Goal: Task Accomplishment & Management: Use online tool/utility

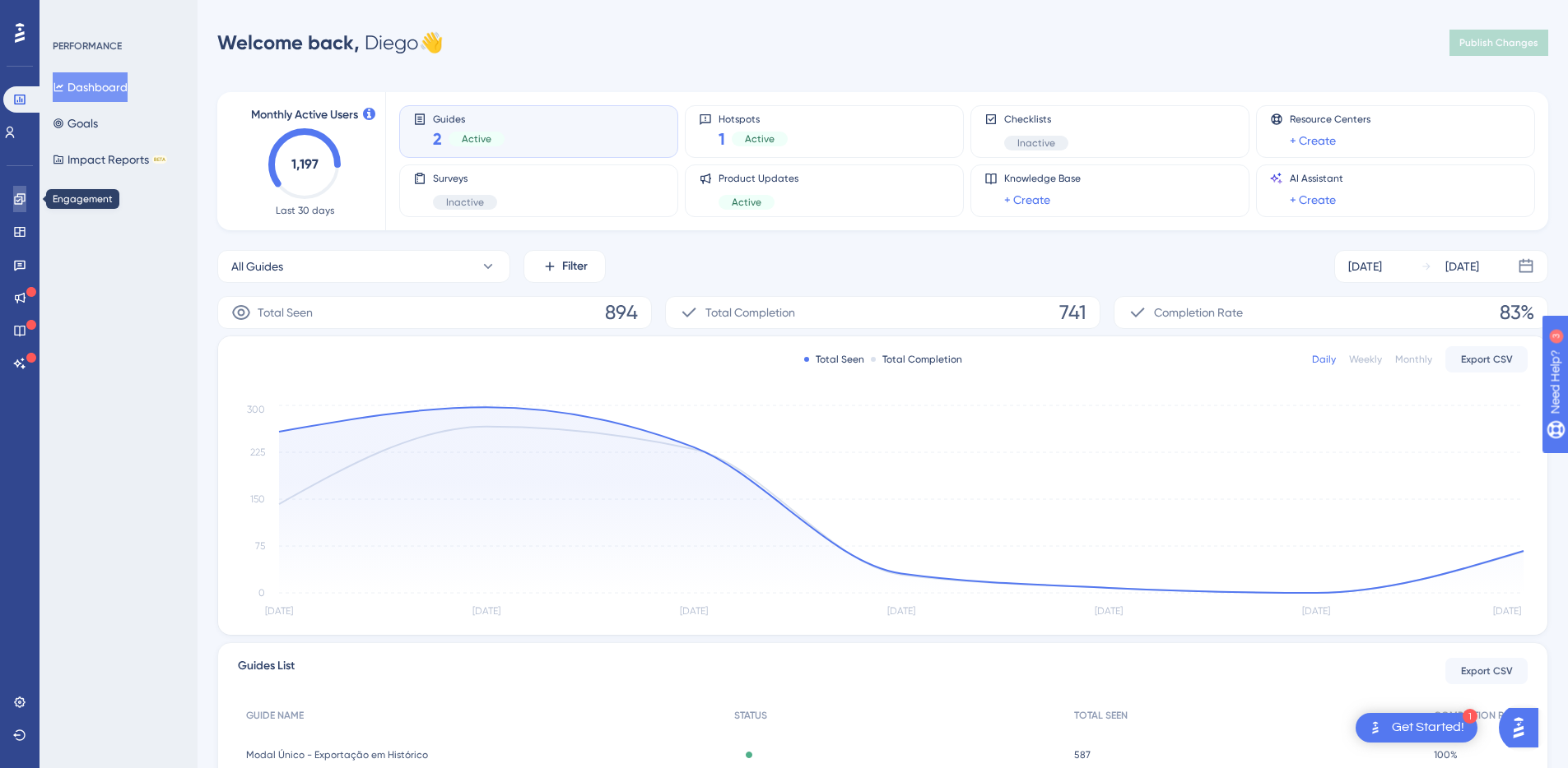
click at [18, 200] on icon at bounding box center [20, 200] width 13 height 13
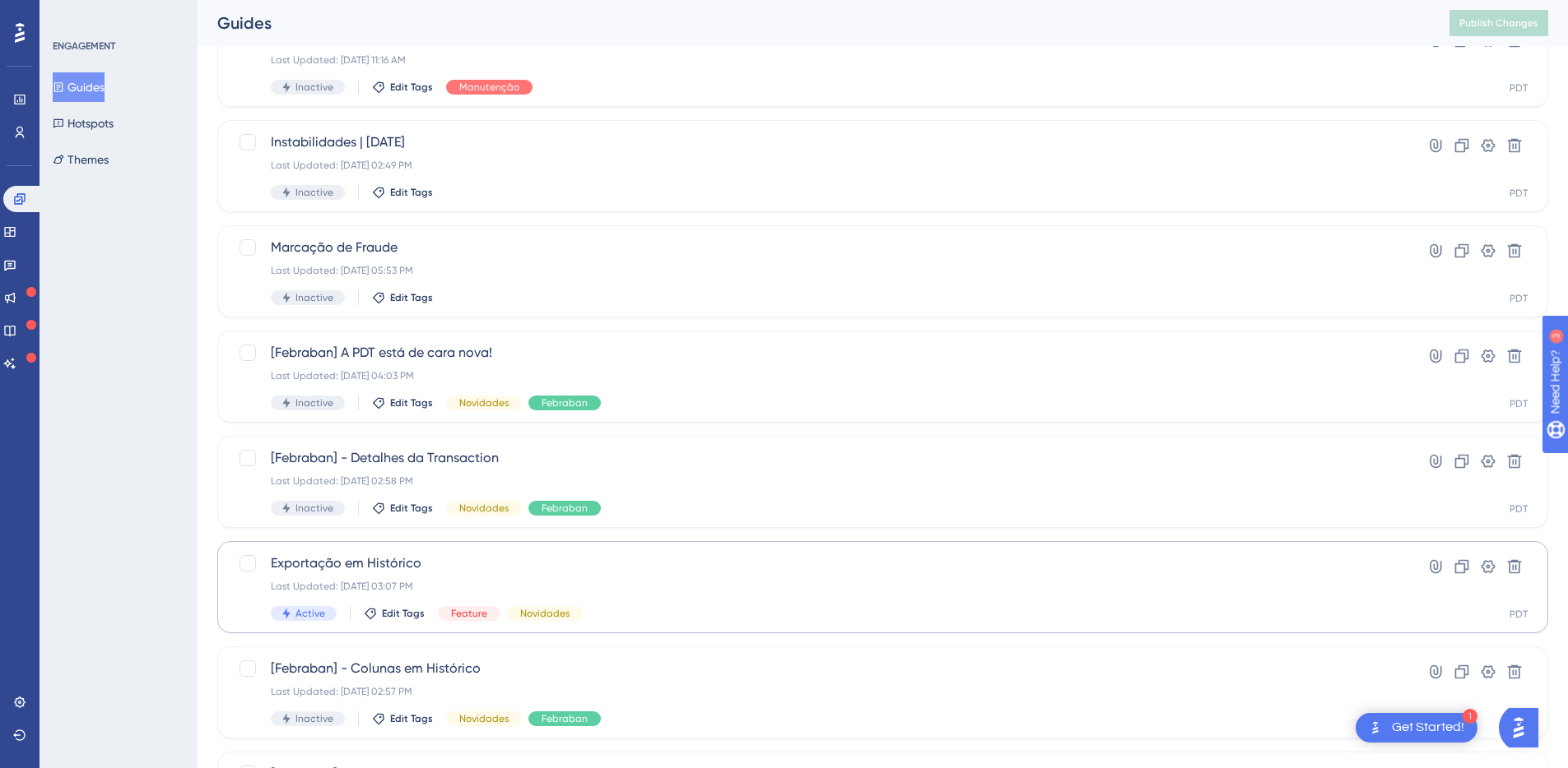
scroll to position [250, 0]
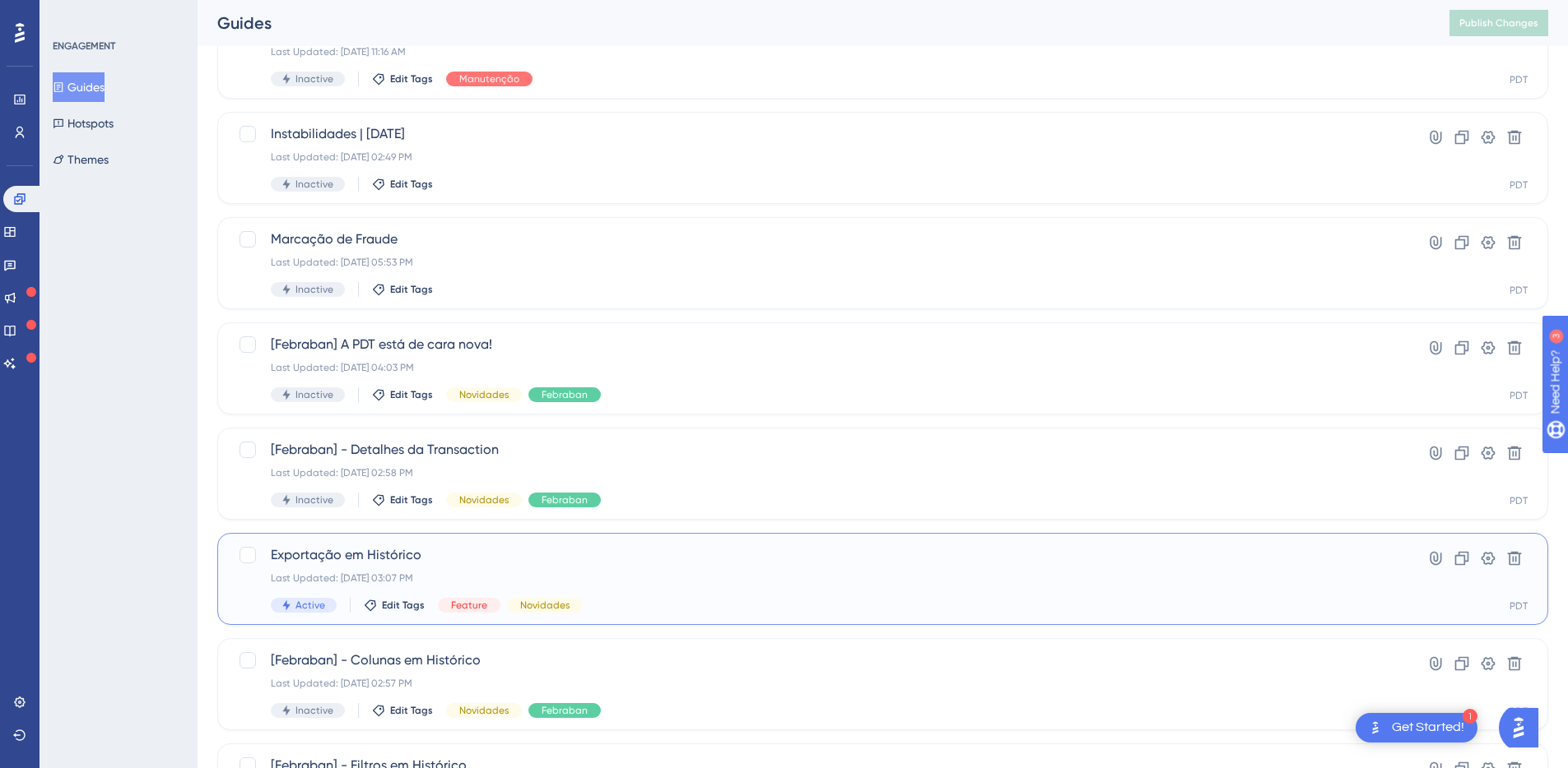
click at [464, 542] on div "Exportação em Histórico Last Updated: [DATE] 03:07 PM Active Edit Tags Feature …" at bounding box center [883, 579] width 1331 height 92
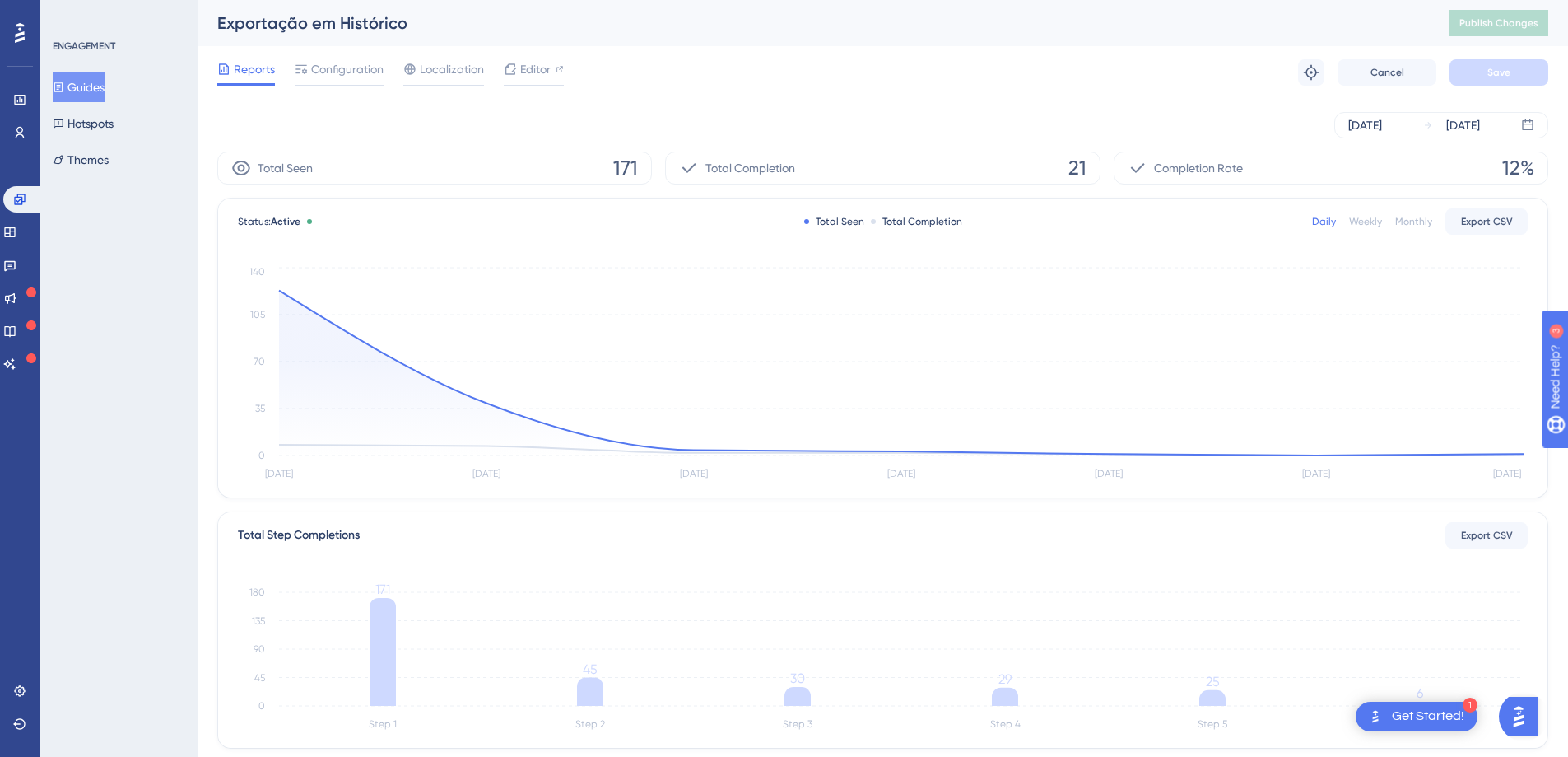
click at [65, 84] on icon at bounding box center [59, 87] width 12 height 12
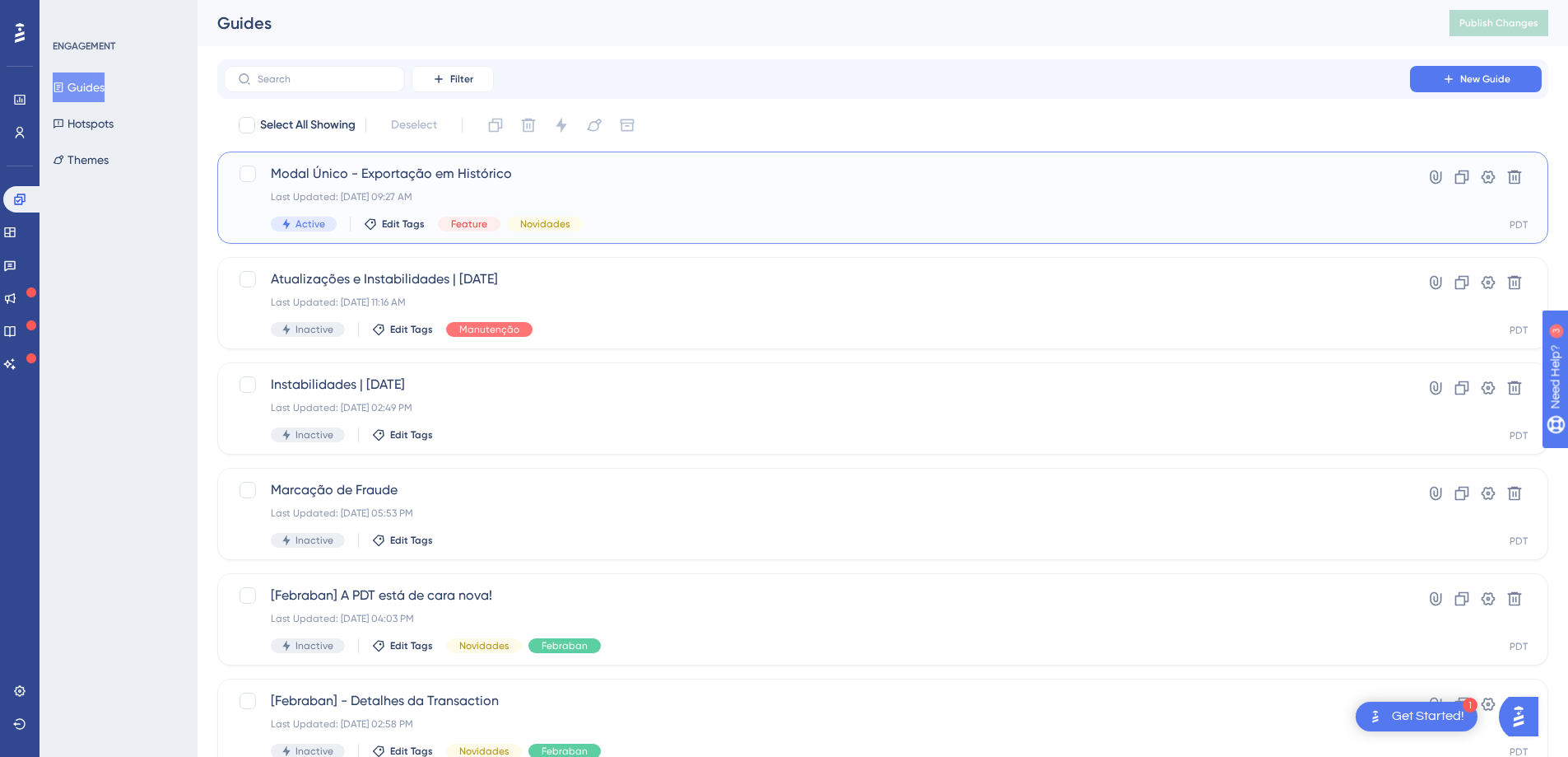
click at [432, 184] on div "Modal Único - Exportação em Histórico Last Updated: [DATE] 09:27 AM Active Edit…" at bounding box center [817, 197] width 1092 height 67
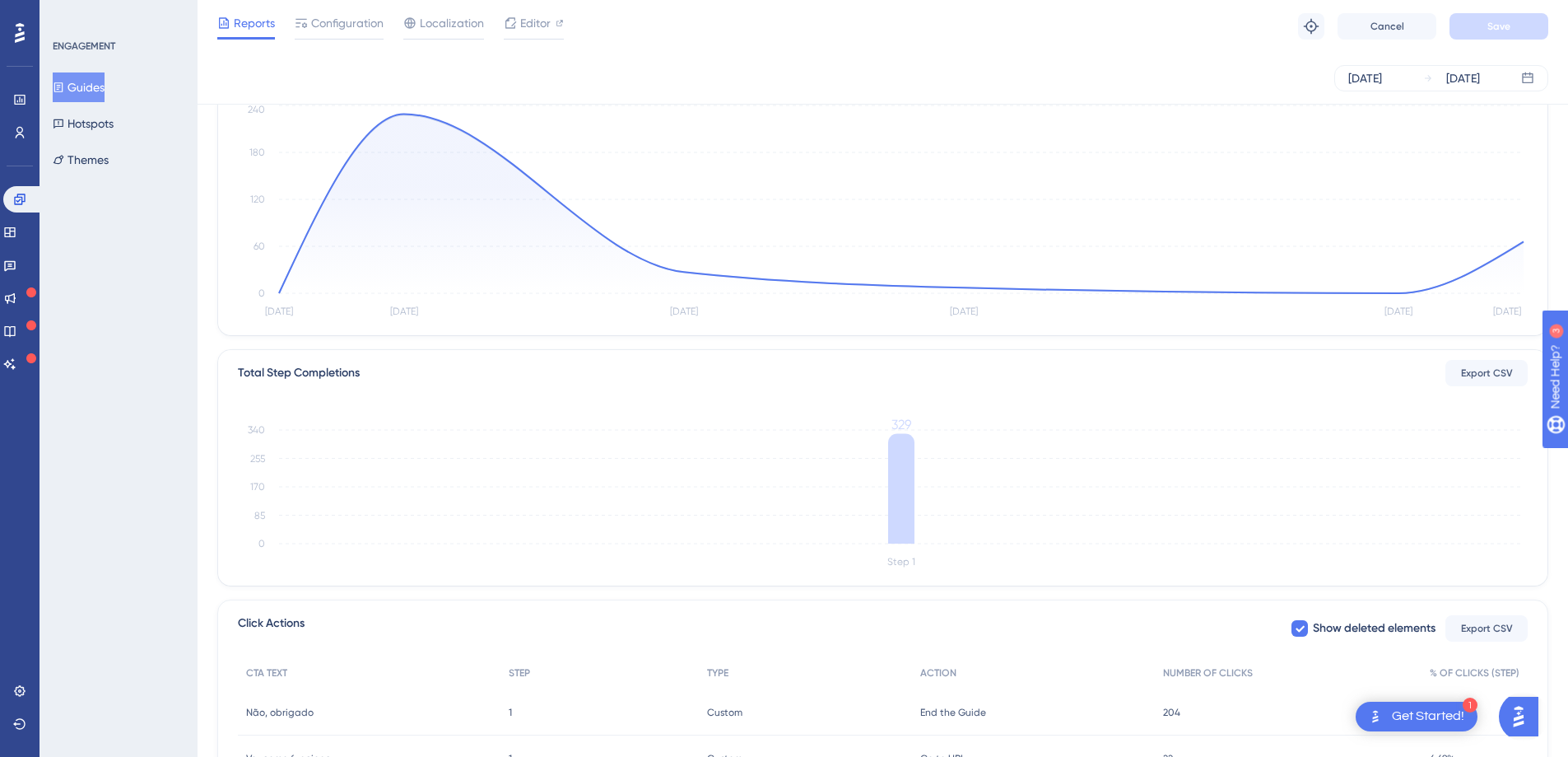
scroll to position [286, 0]
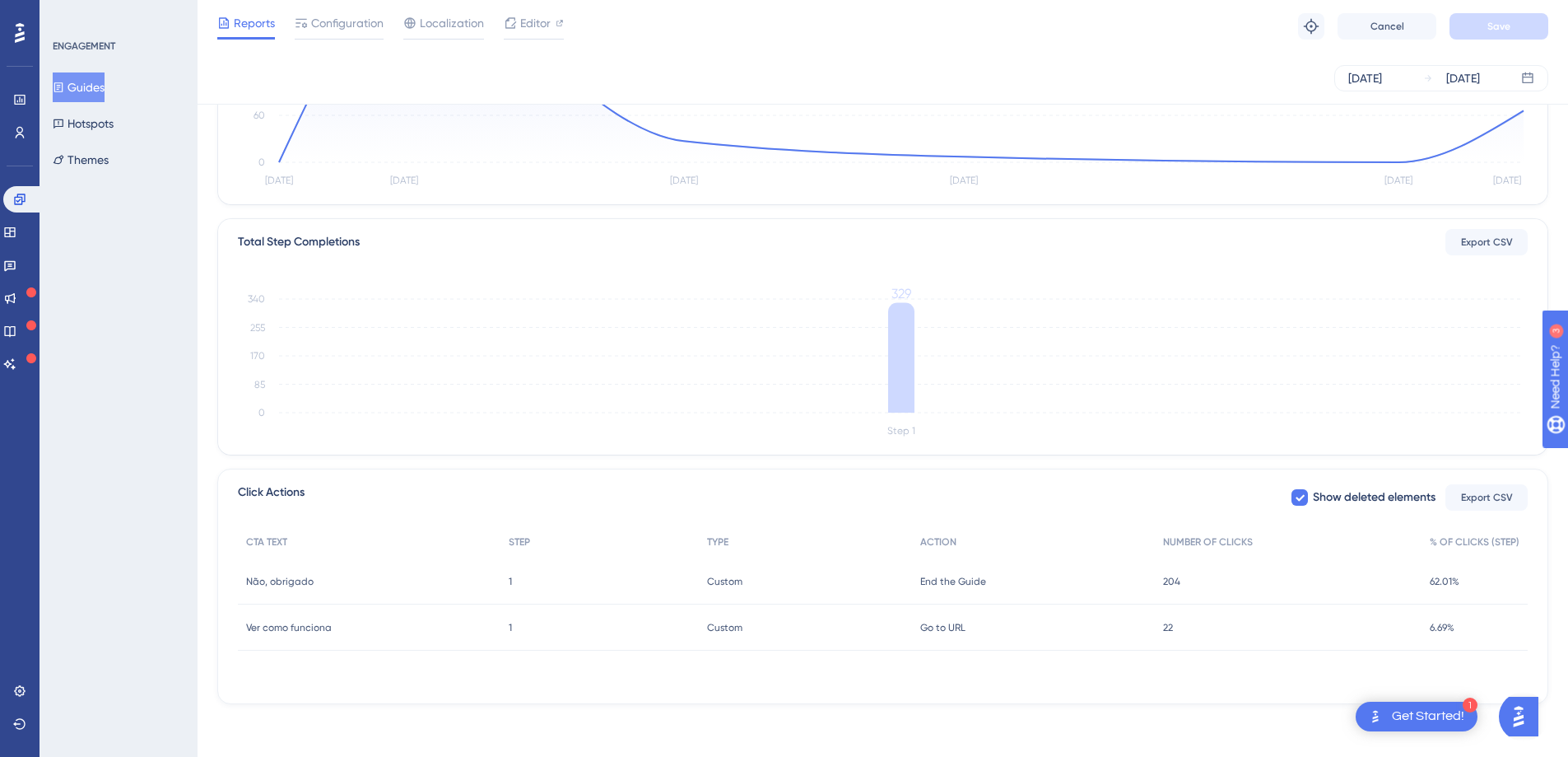
click at [118, 209] on div "ENGAGEMENT Guides Hotspots Themes" at bounding box center [118, 378] width 158 height 757
click at [17, 264] on link at bounding box center [10, 264] width 13 height 26
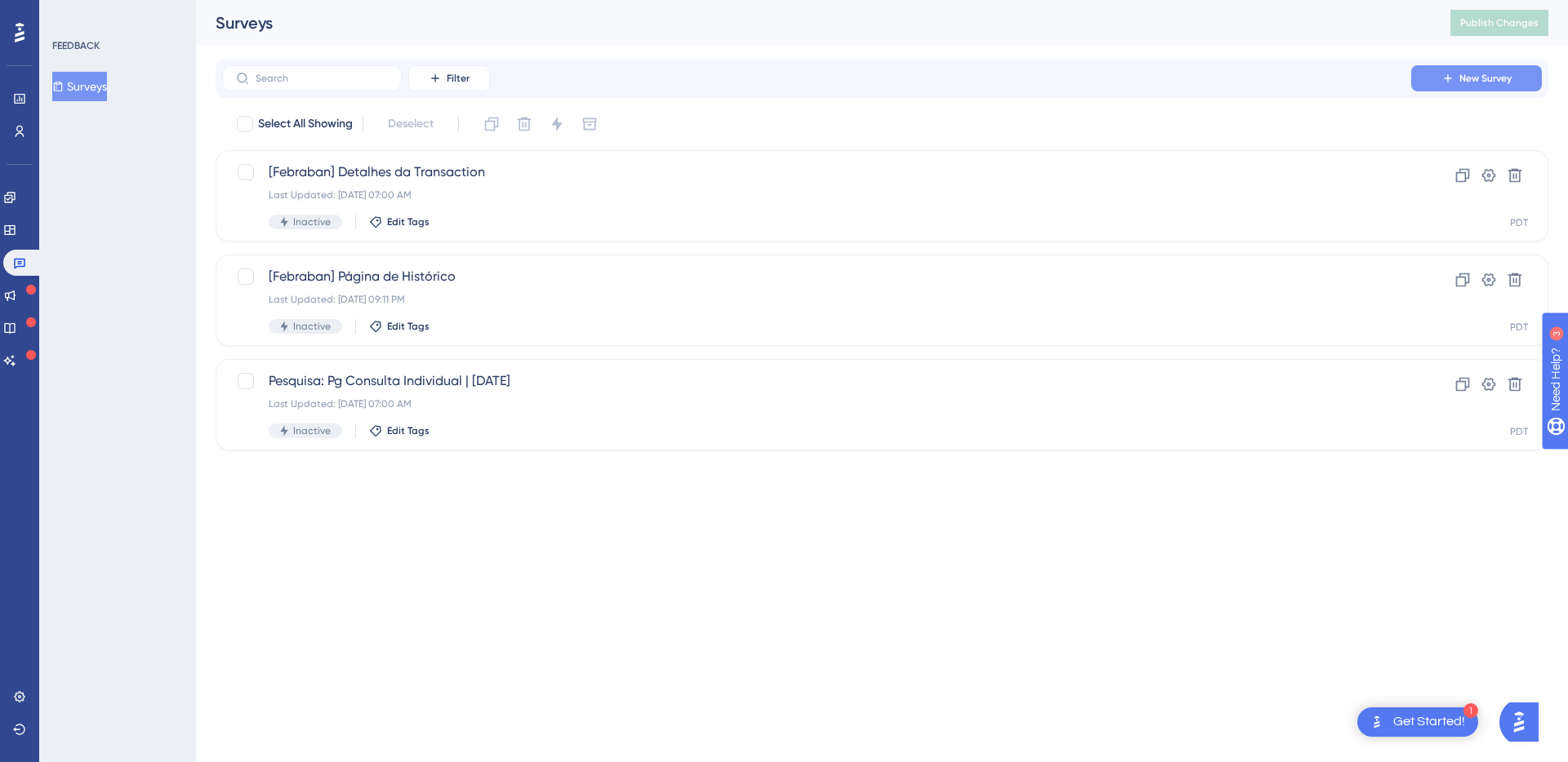
click at [1506, 82] on span "New Survey" at bounding box center [1485, 78] width 52 height 13
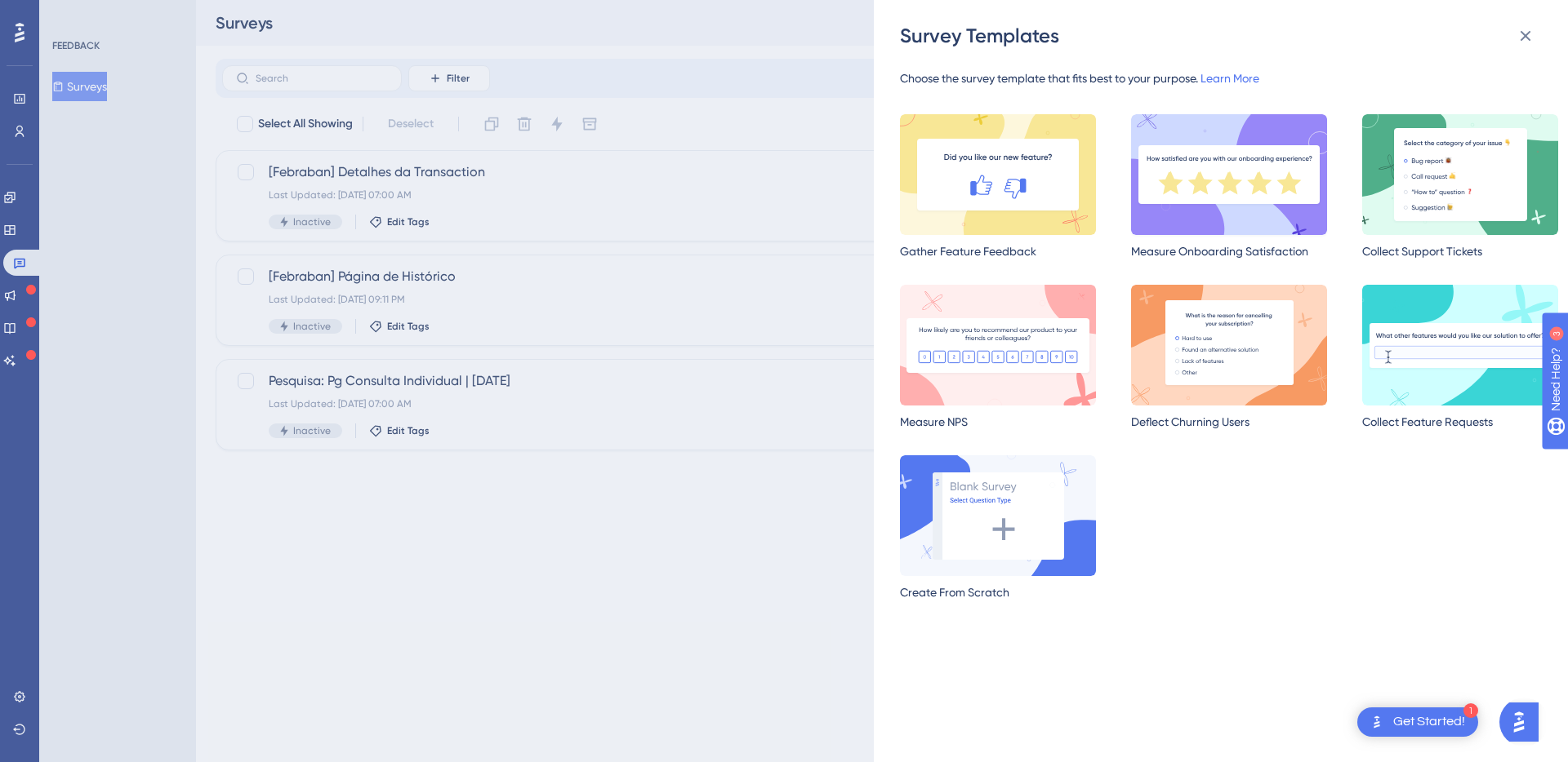
click at [1260, 157] on img at bounding box center [1228, 174] width 196 height 121
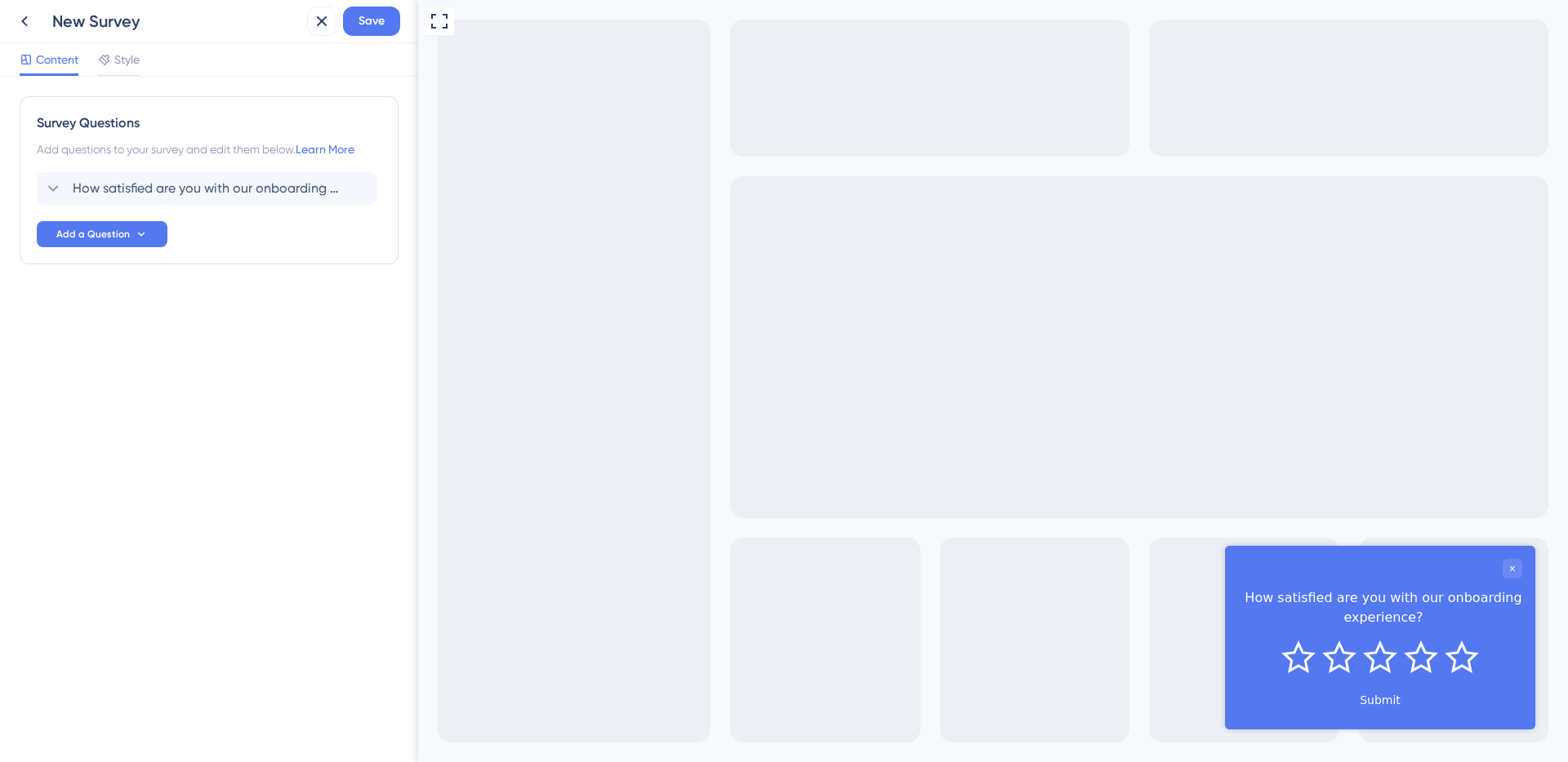
click at [291, 386] on div "Survey Questions Add questions to your survey and edit them below. Learn More H…" at bounding box center [209, 419] width 418 height 685
click at [135, 240] on button "Add a Question" at bounding box center [102, 234] width 131 height 26
click at [300, 344] on div "Survey Questions Add questions to your survey and edit them below. Learn More H…" at bounding box center [209, 419] width 418 height 685
click at [63, 189] on div "How satisfied are you with our onboarding experience?" at bounding box center [192, 189] width 299 height 20
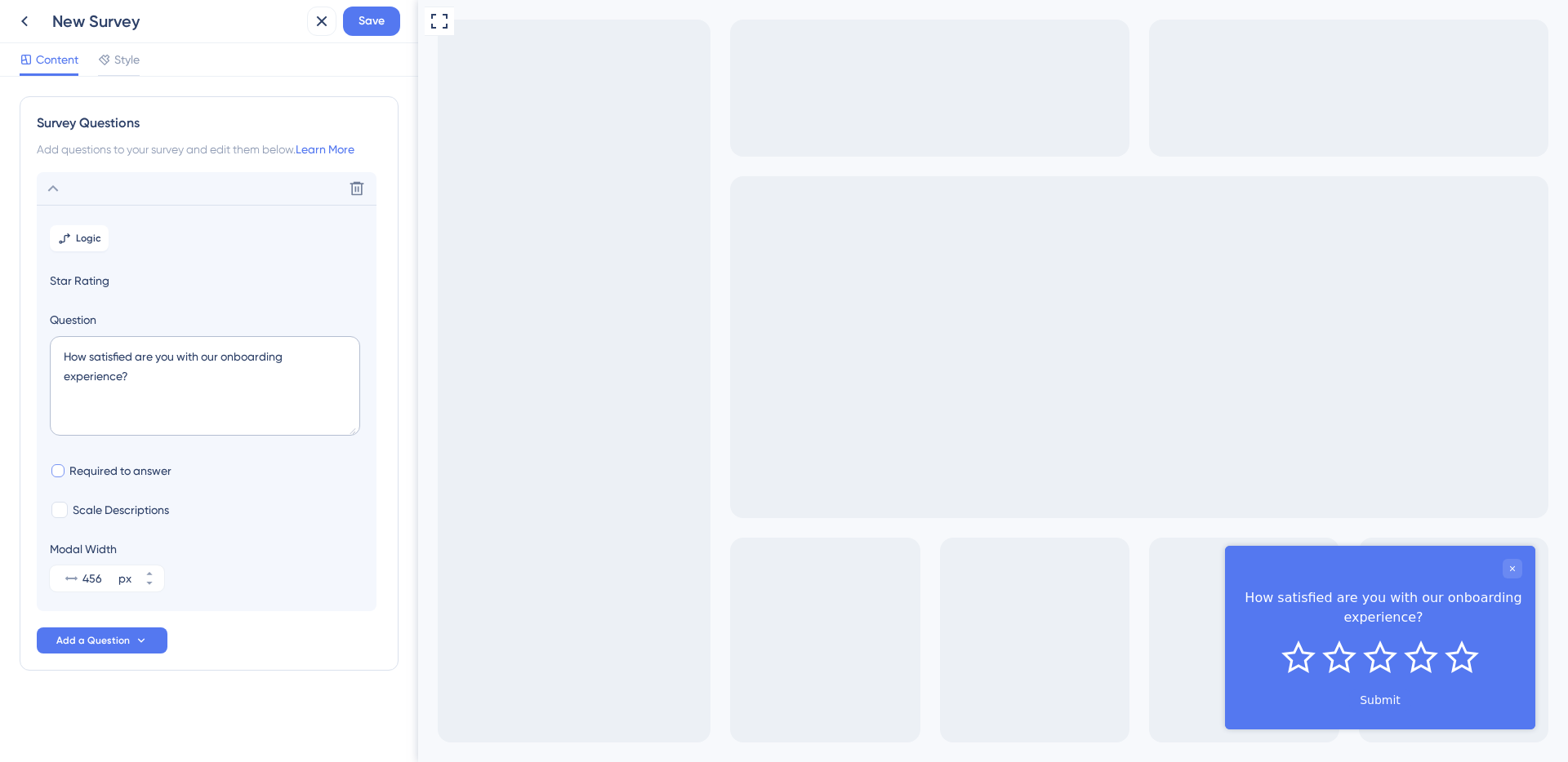
click at [62, 473] on div at bounding box center [58, 471] width 13 height 13
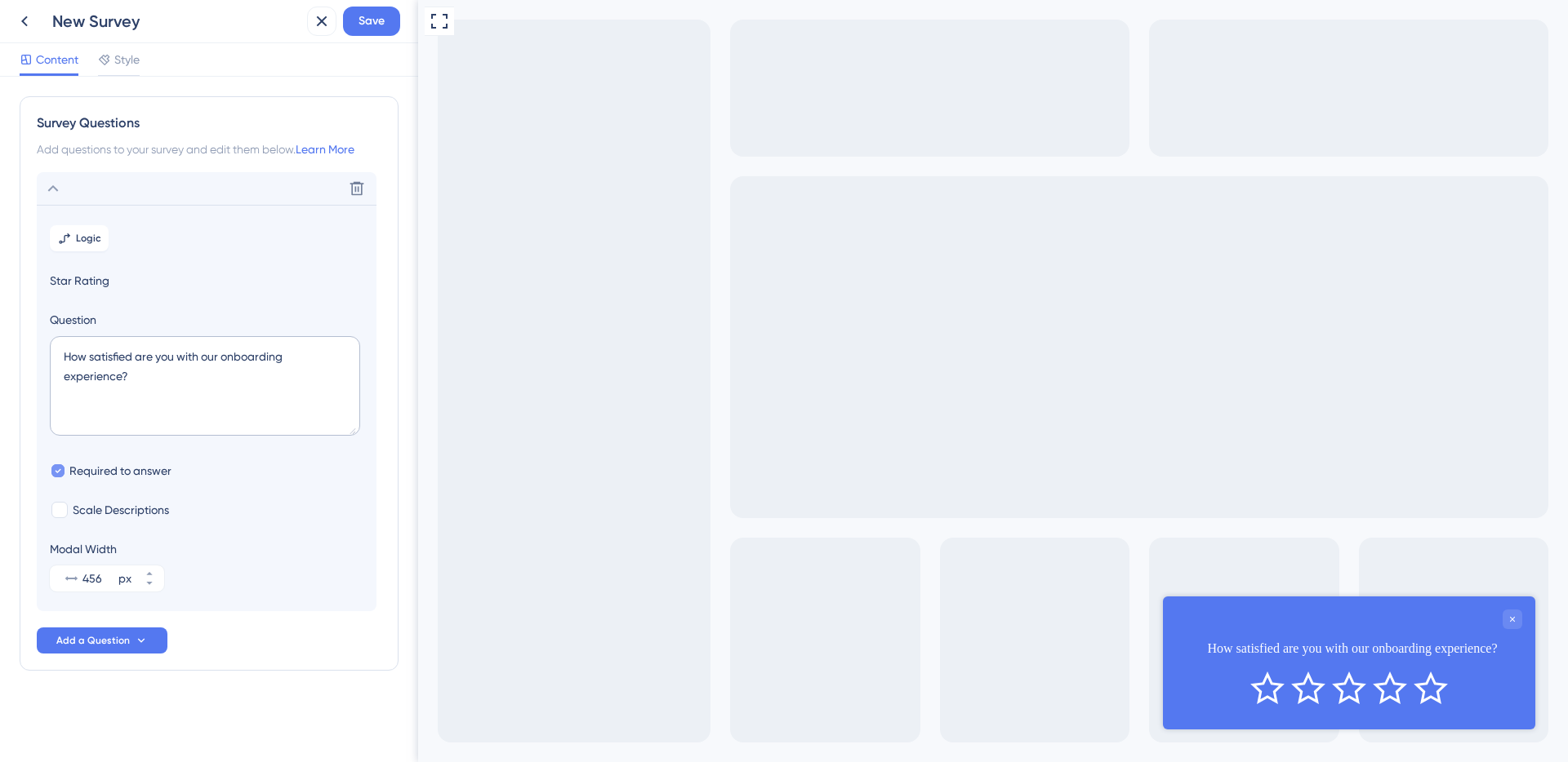
click at [62, 473] on div at bounding box center [58, 471] width 13 height 13
checkbox input "false"
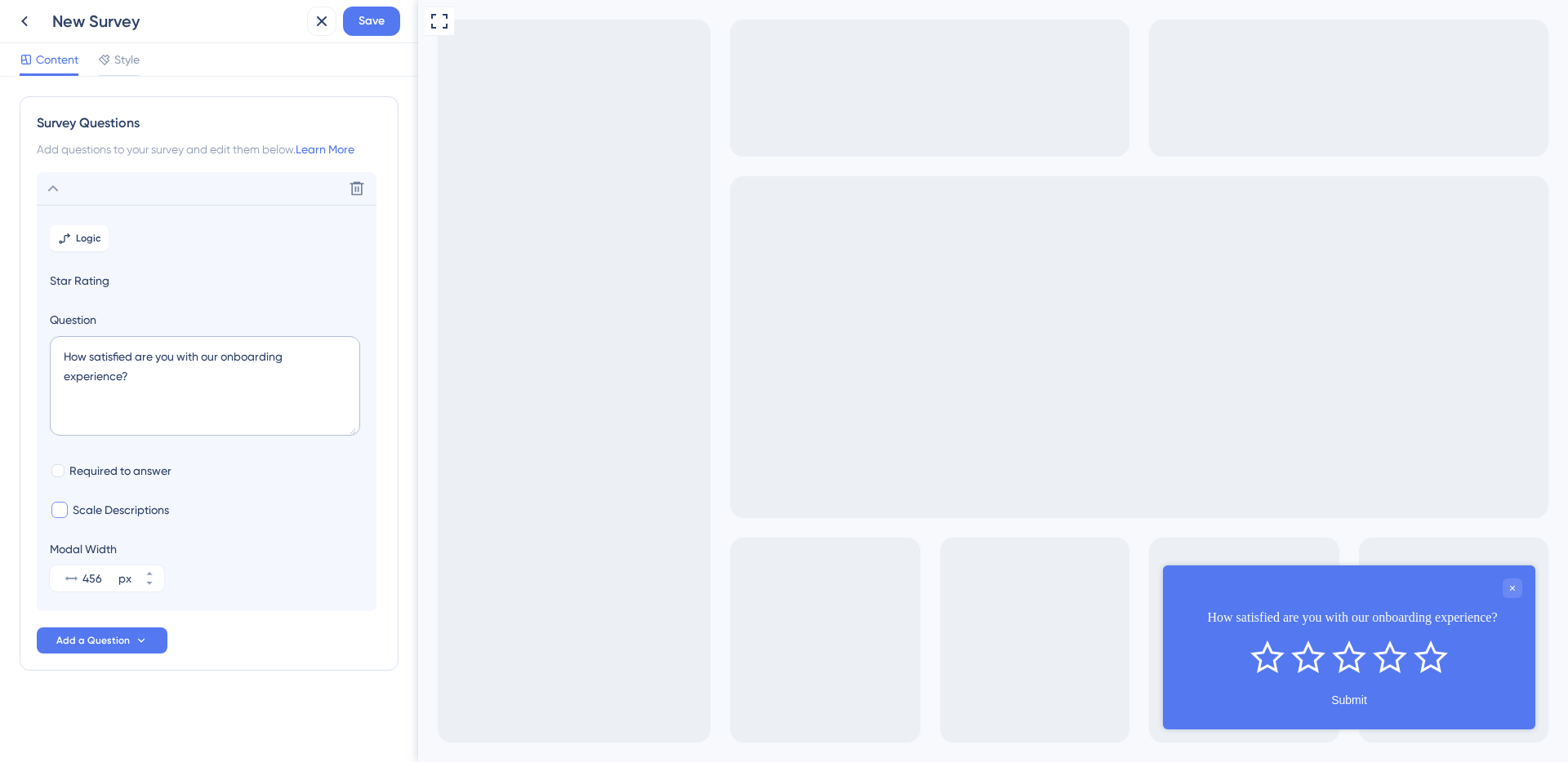
click at [68, 513] on div at bounding box center [60, 510] width 20 height 20
checkbox input "true"
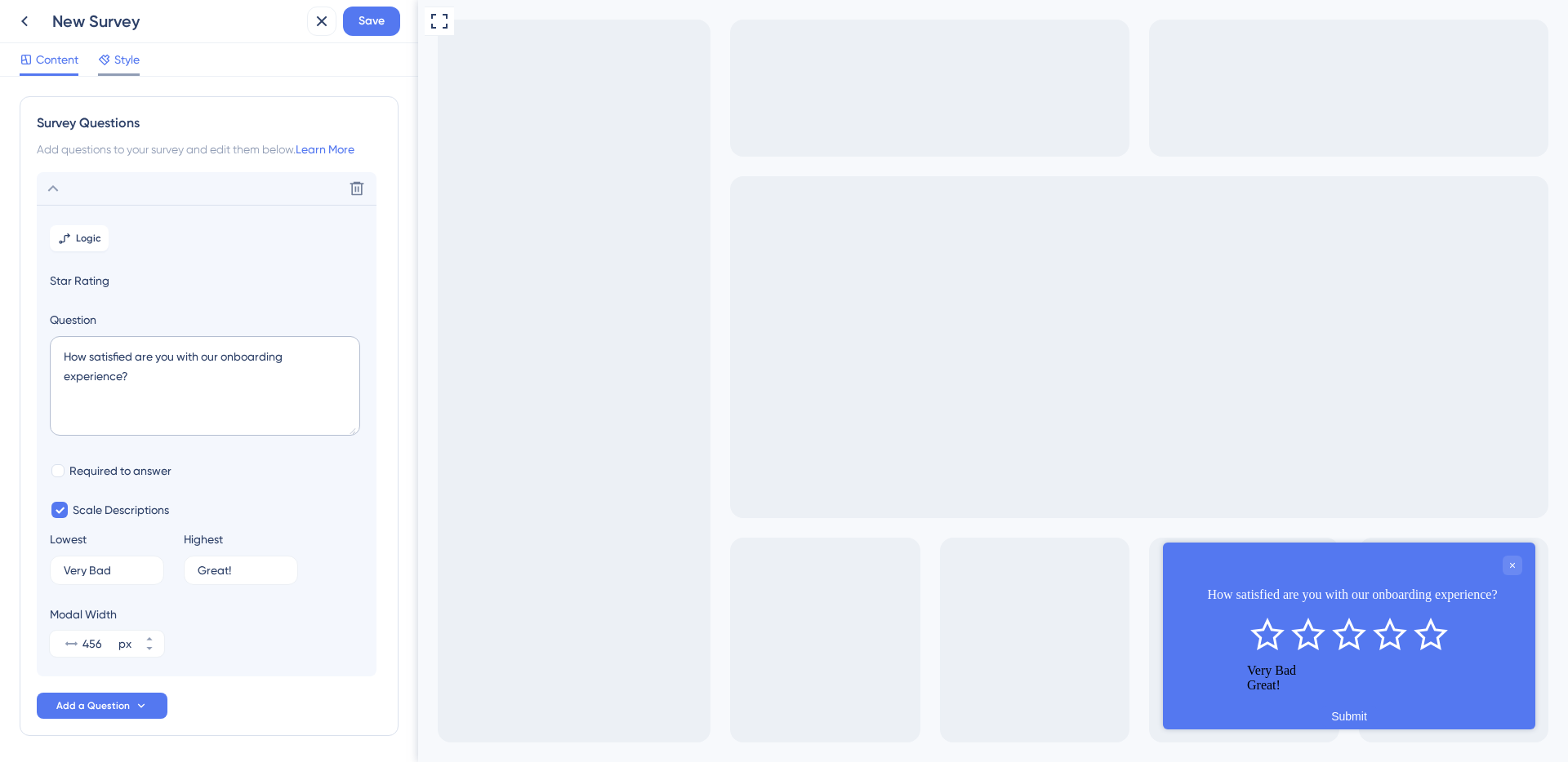
click at [130, 65] on span "Style" at bounding box center [127, 60] width 25 height 20
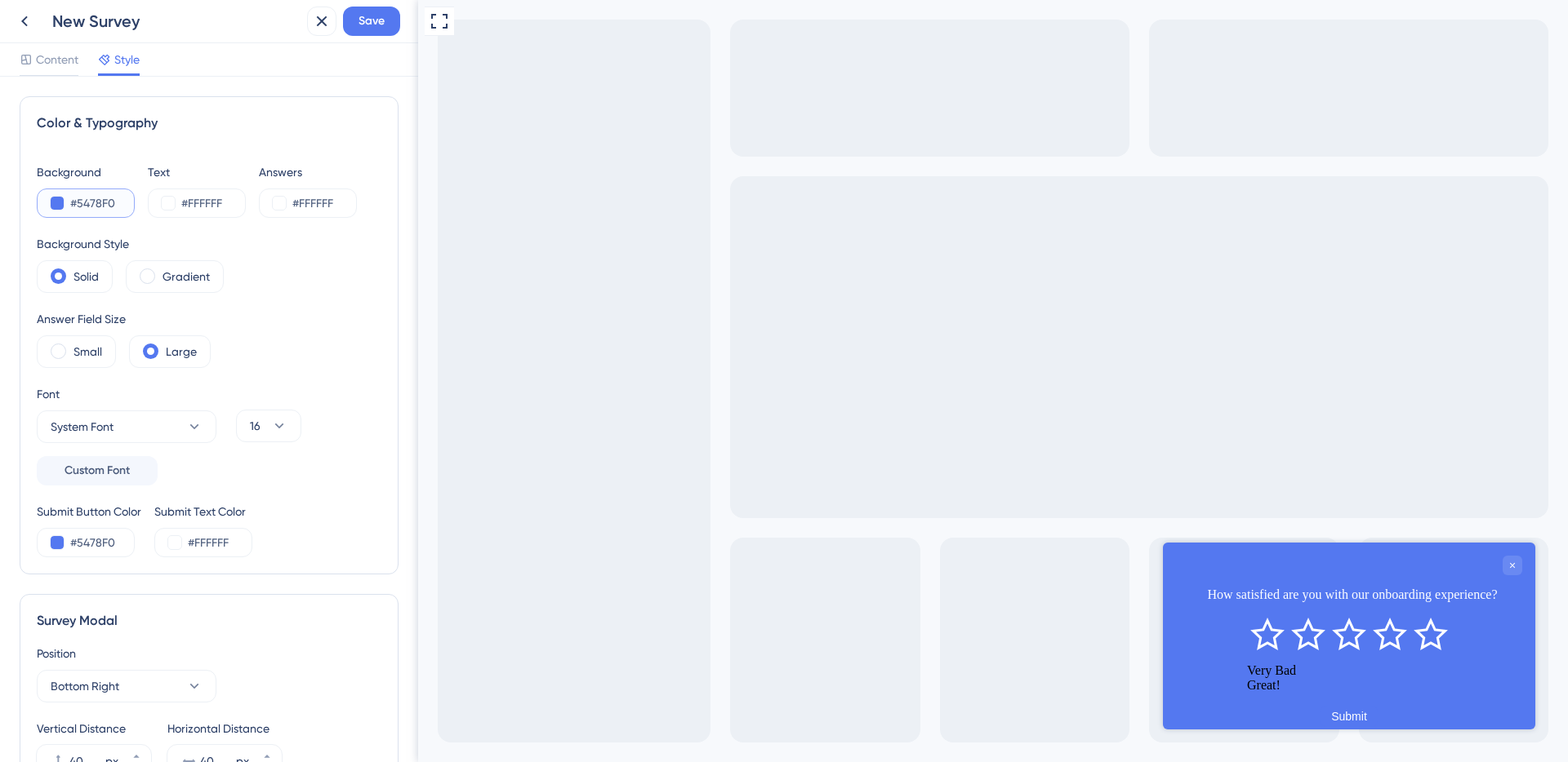
click at [57, 206] on button at bounding box center [57, 203] width 13 height 13
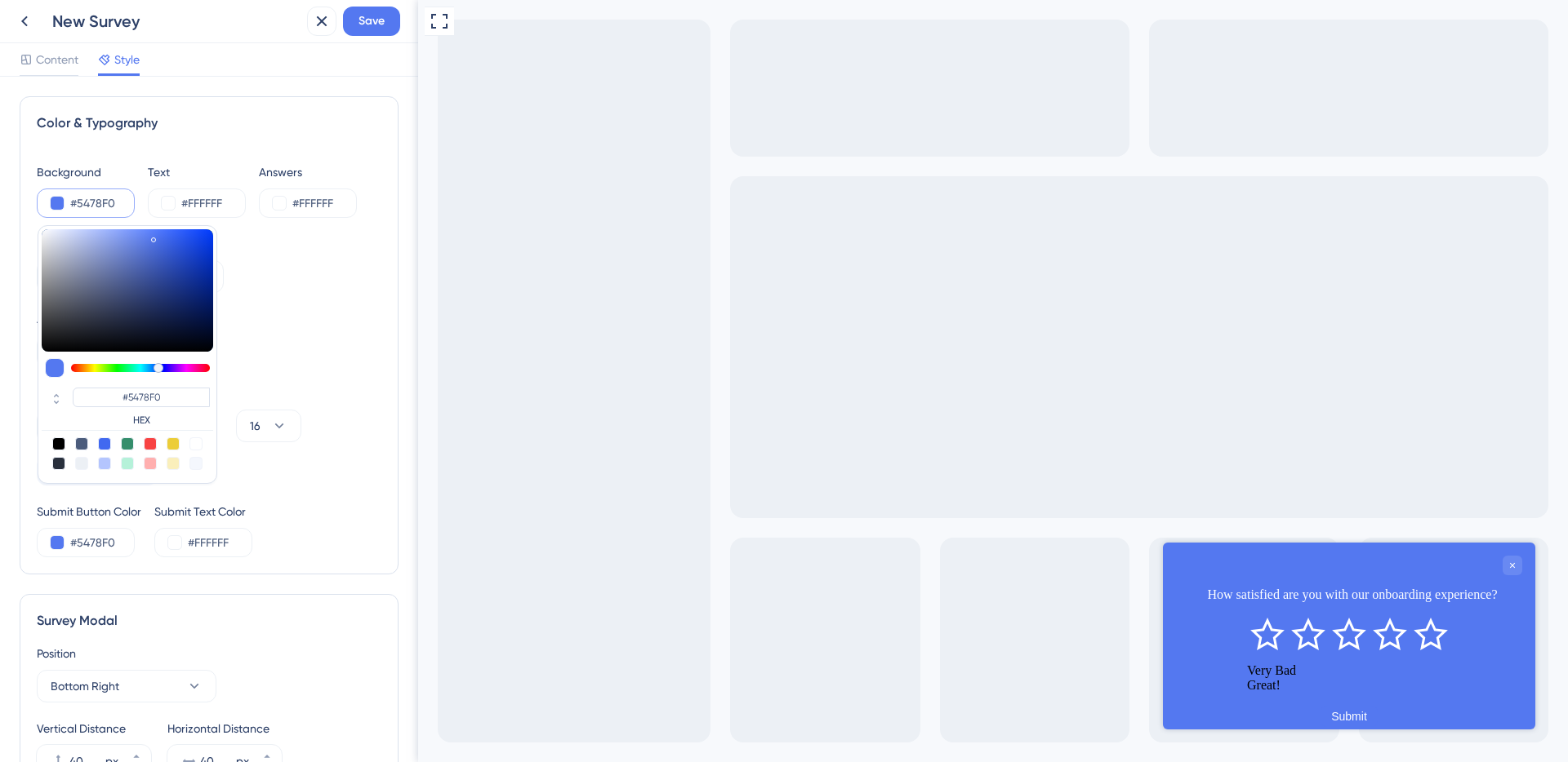
click at [83, 445] on div at bounding box center [82, 444] width 13 height 13
type input "#4c5c7c"
type input "#4C5C7C"
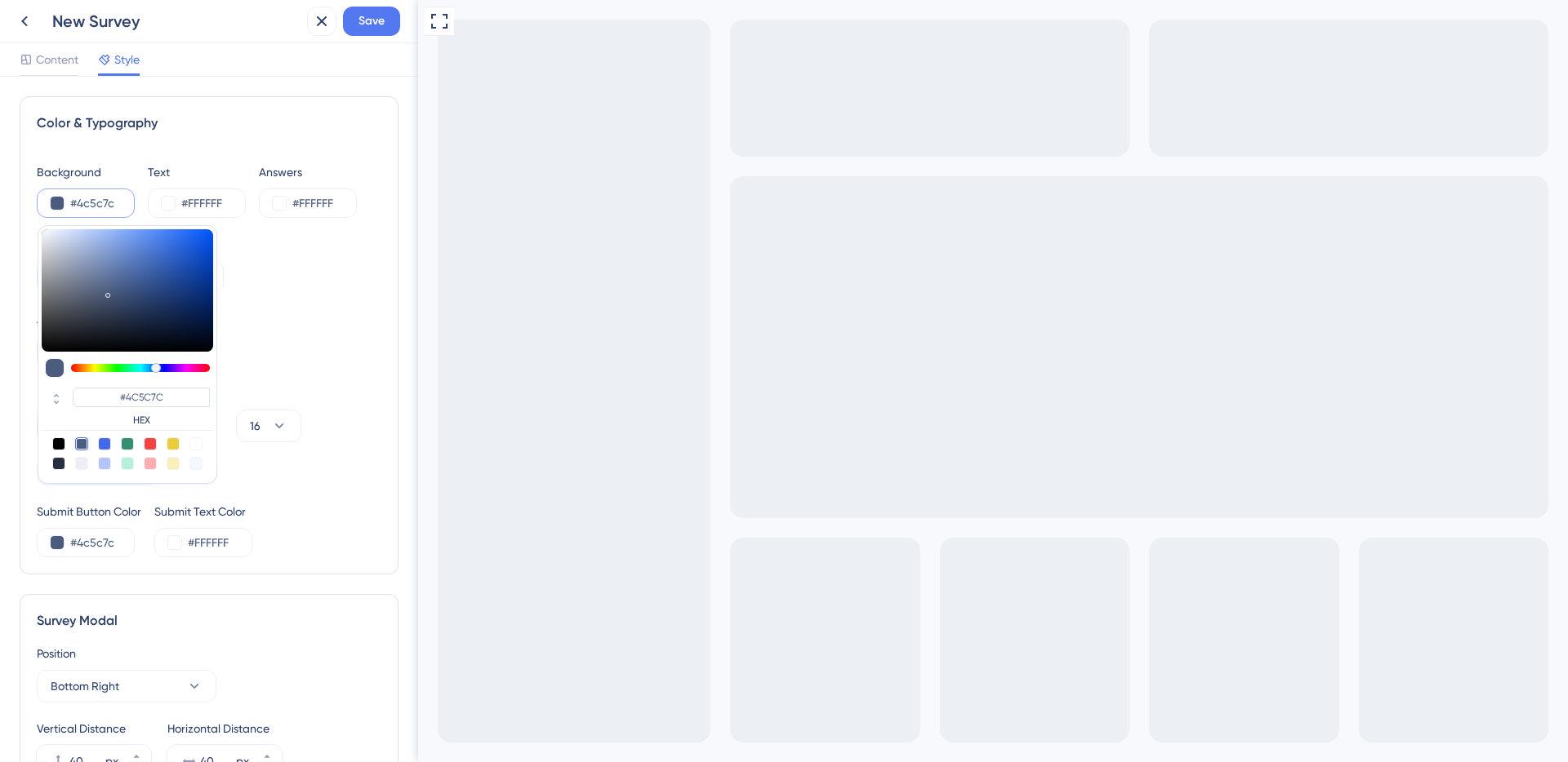
click at [149, 448] on div at bounding box center [151, 444] width 13 height 13
type input "#f84343"
type input "#F84343"
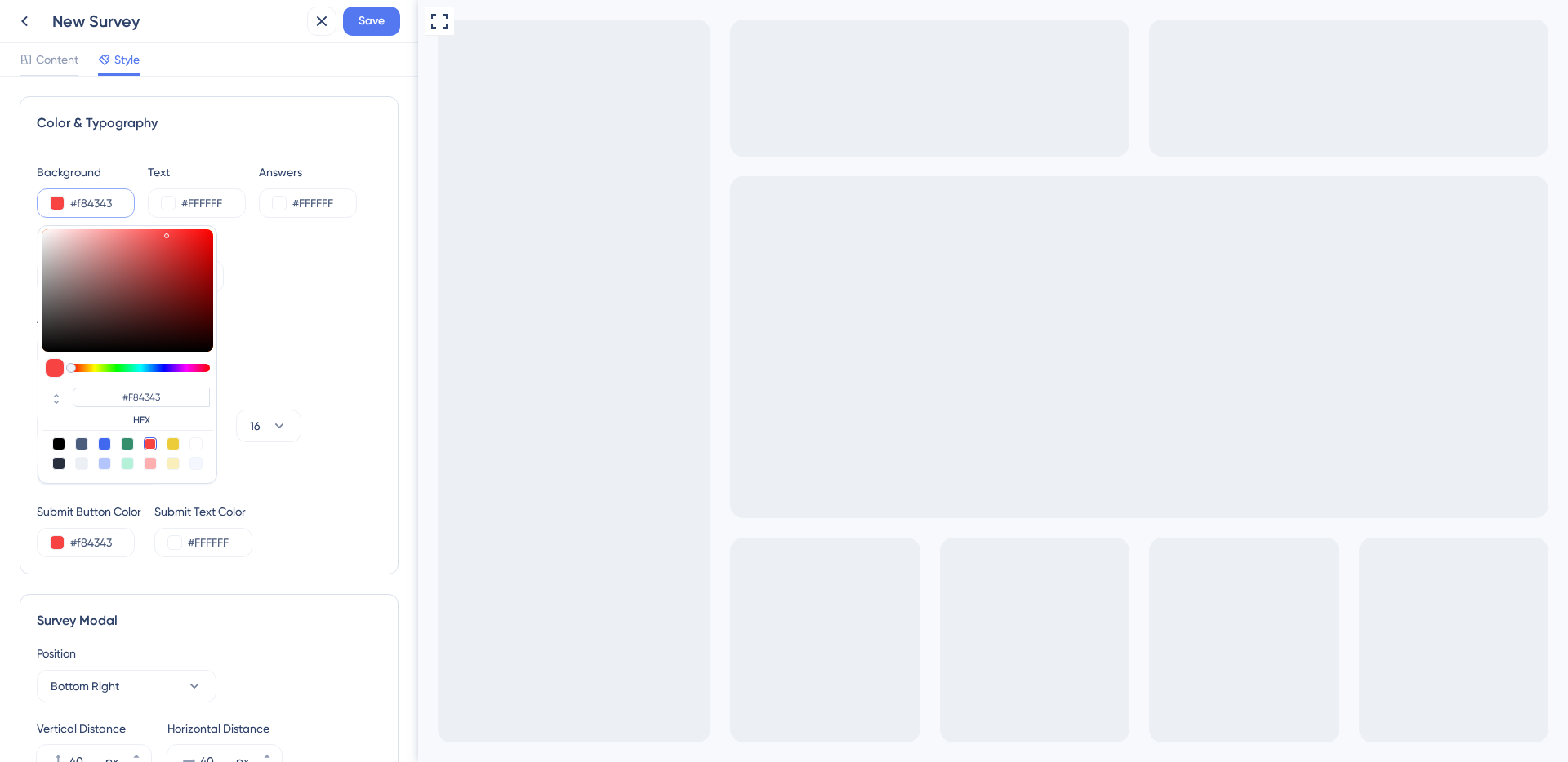
click at [73, 444] on div at bounding box center [127, 453] width 171 height 32
click at [78, 444] on div at bounding box center [82, 444] width 13 height 13
type input "#4c5c7c"
type input "#4C5C7C"
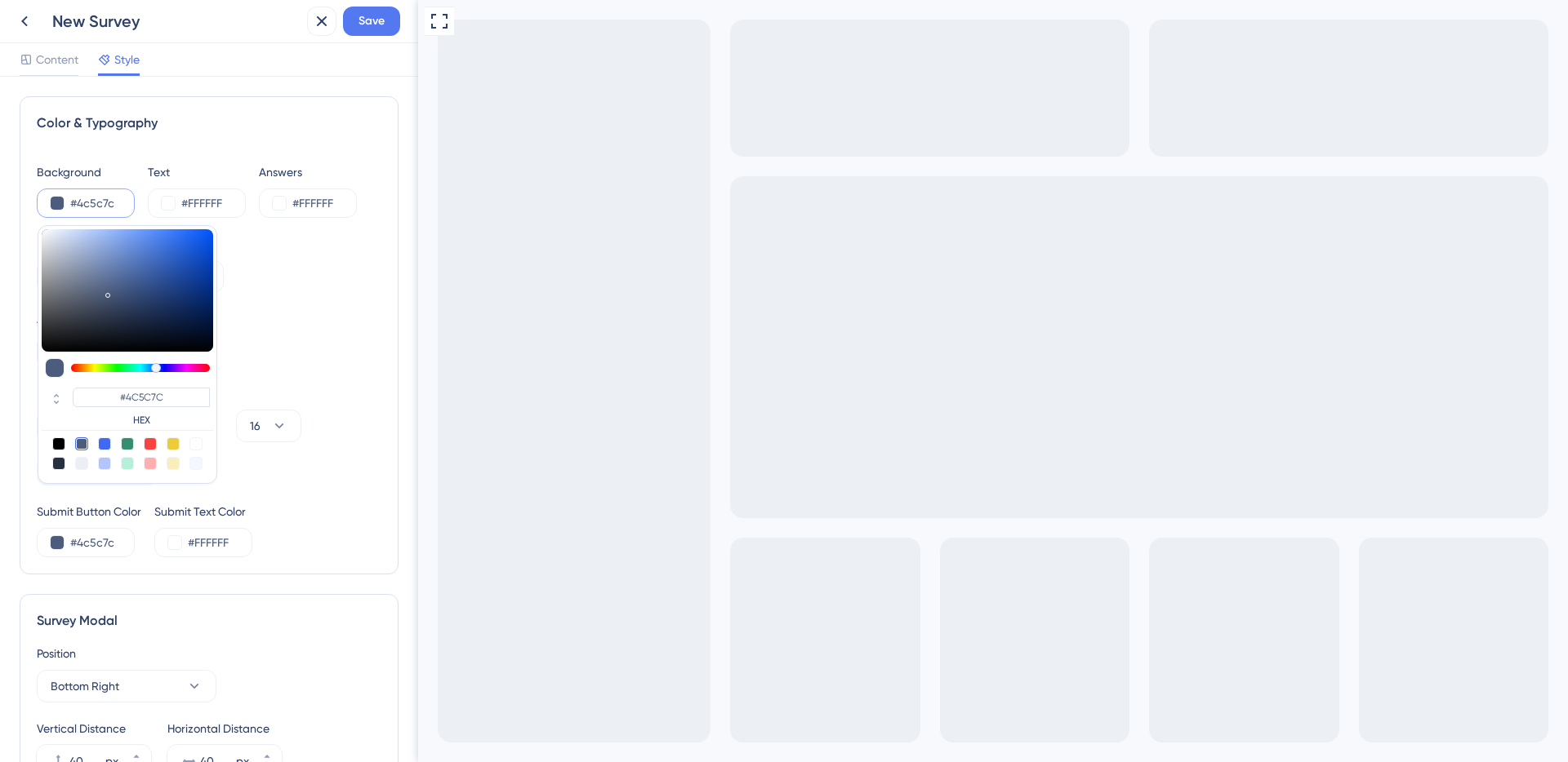
click at [81, 465] on div at bounding box center [82, 463] width 13 height 13
type input "#ecf0f5"
type input "#ECF0F5"
click at [83, 445] on div at bounding box center [82, 444] width 13 height 13
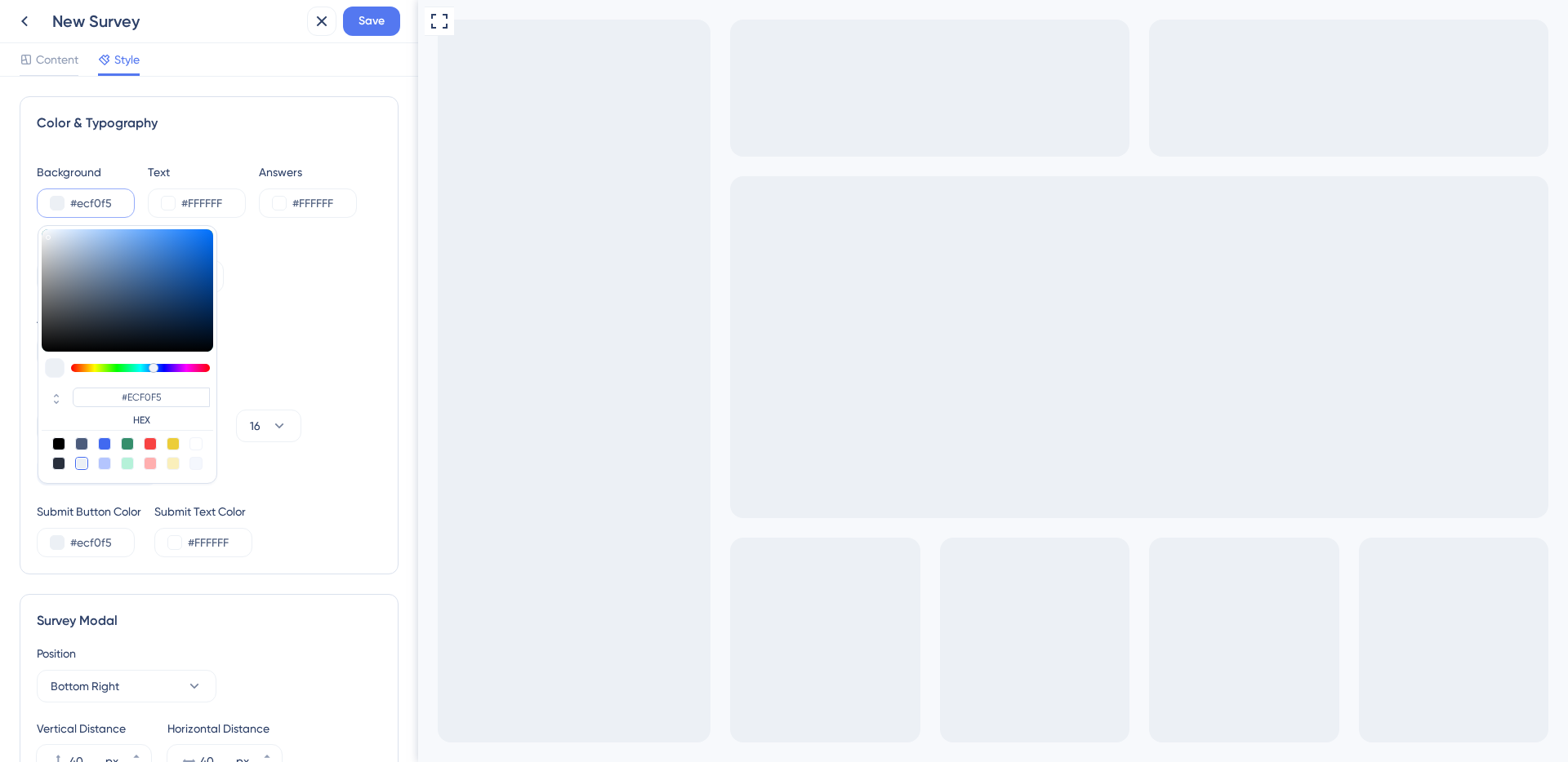
type input "#4c5c7c"
type input "#4C5C7C"
click at [326, 292] on div "Background Style Solid Gradient" at bounding box center [209, 264] width 345 height 59
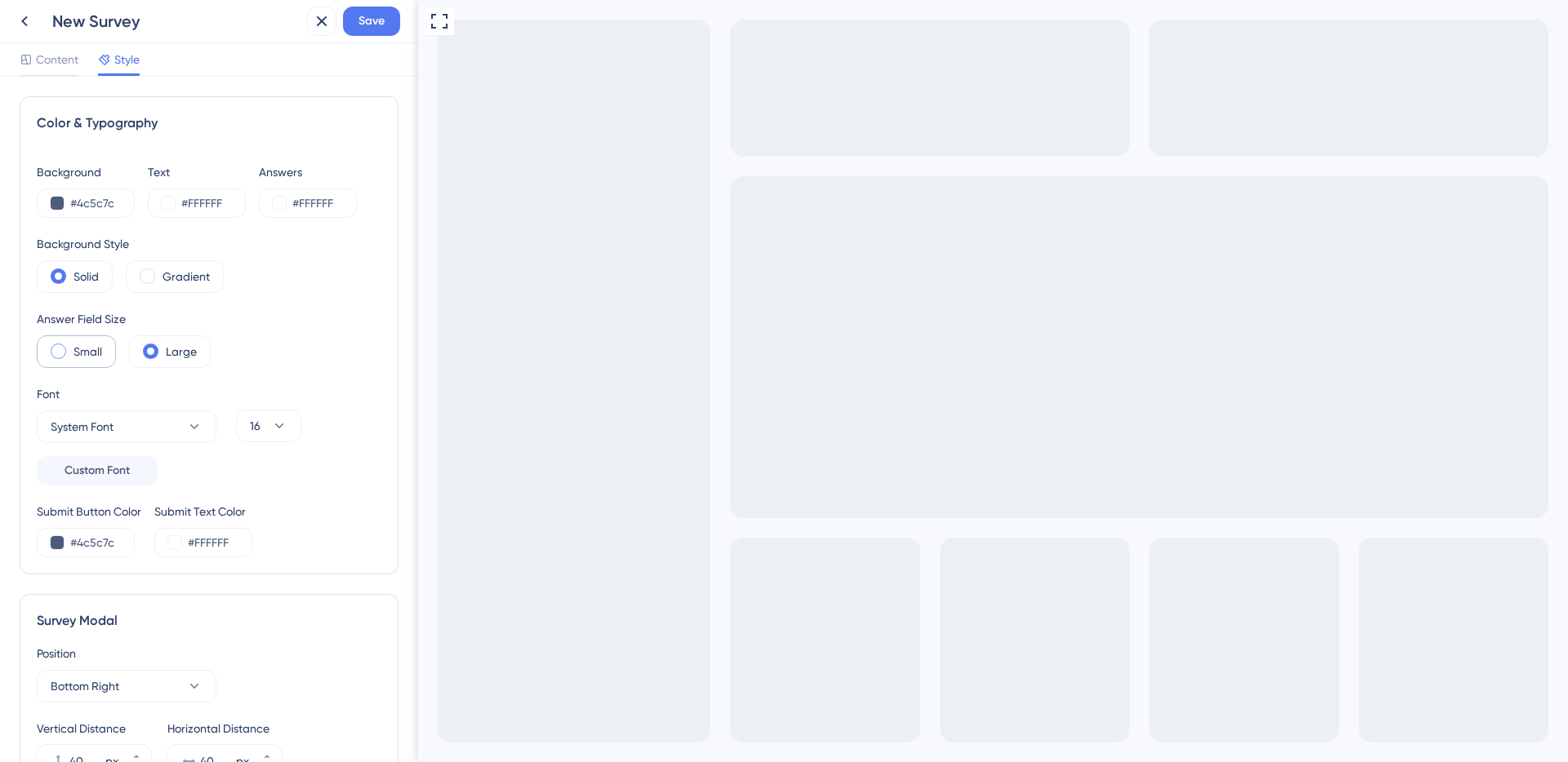
click at [81, 346] on label "Small" at bounding box center [87, 352] width 28 height 20
click at [153, 347] on span at bounding box center [151, 351] width 16 height 16
click at [163, 346] on input "radio" at bounding box center [163, 346] width 0 height 0
click at [51, 52] on span "Content" at bounding box center [57, 60] width 42 height 20
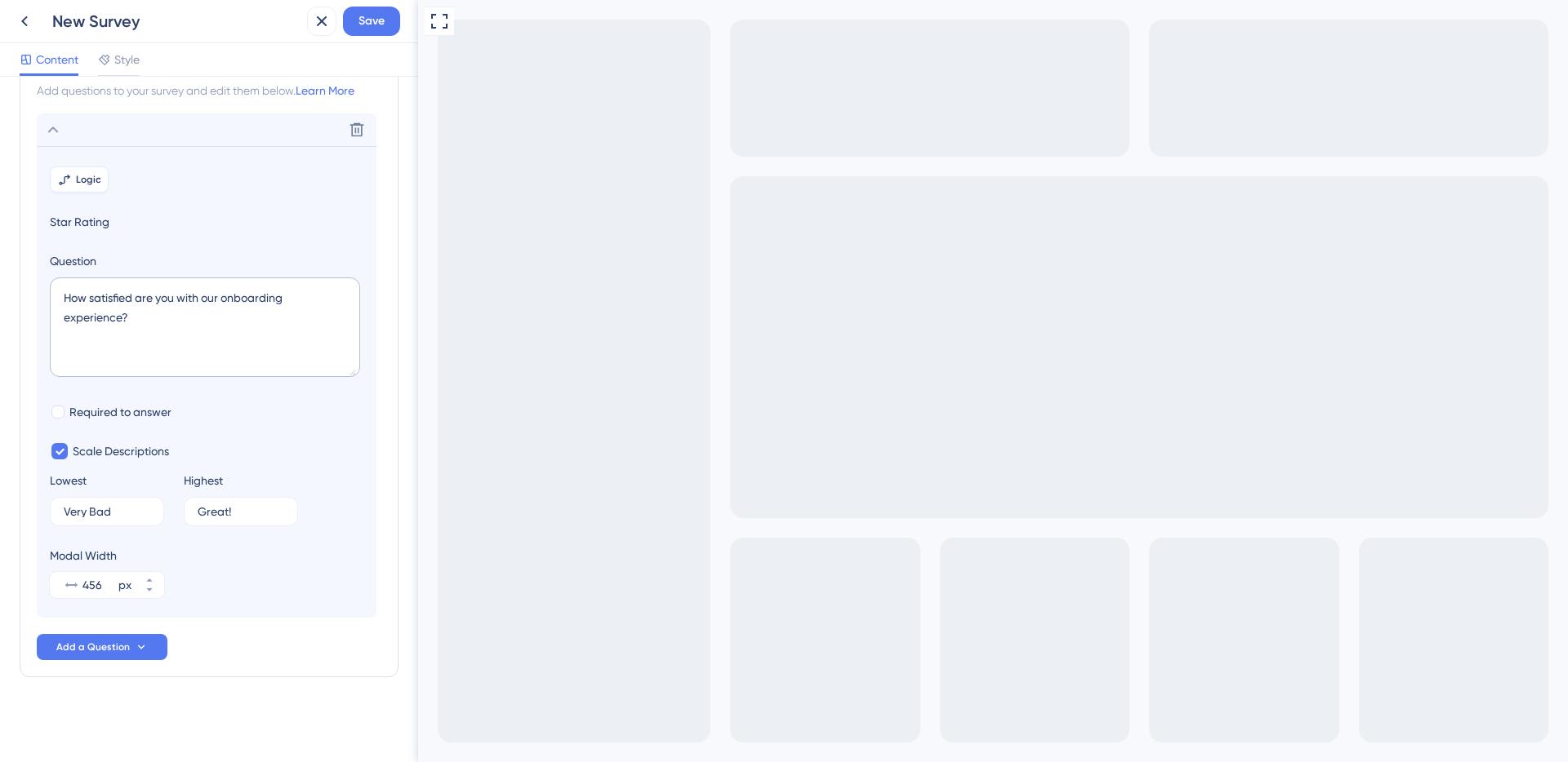
click at [74, 183] on button "Logic" at bounding box center [79, 179] width 59 height 26
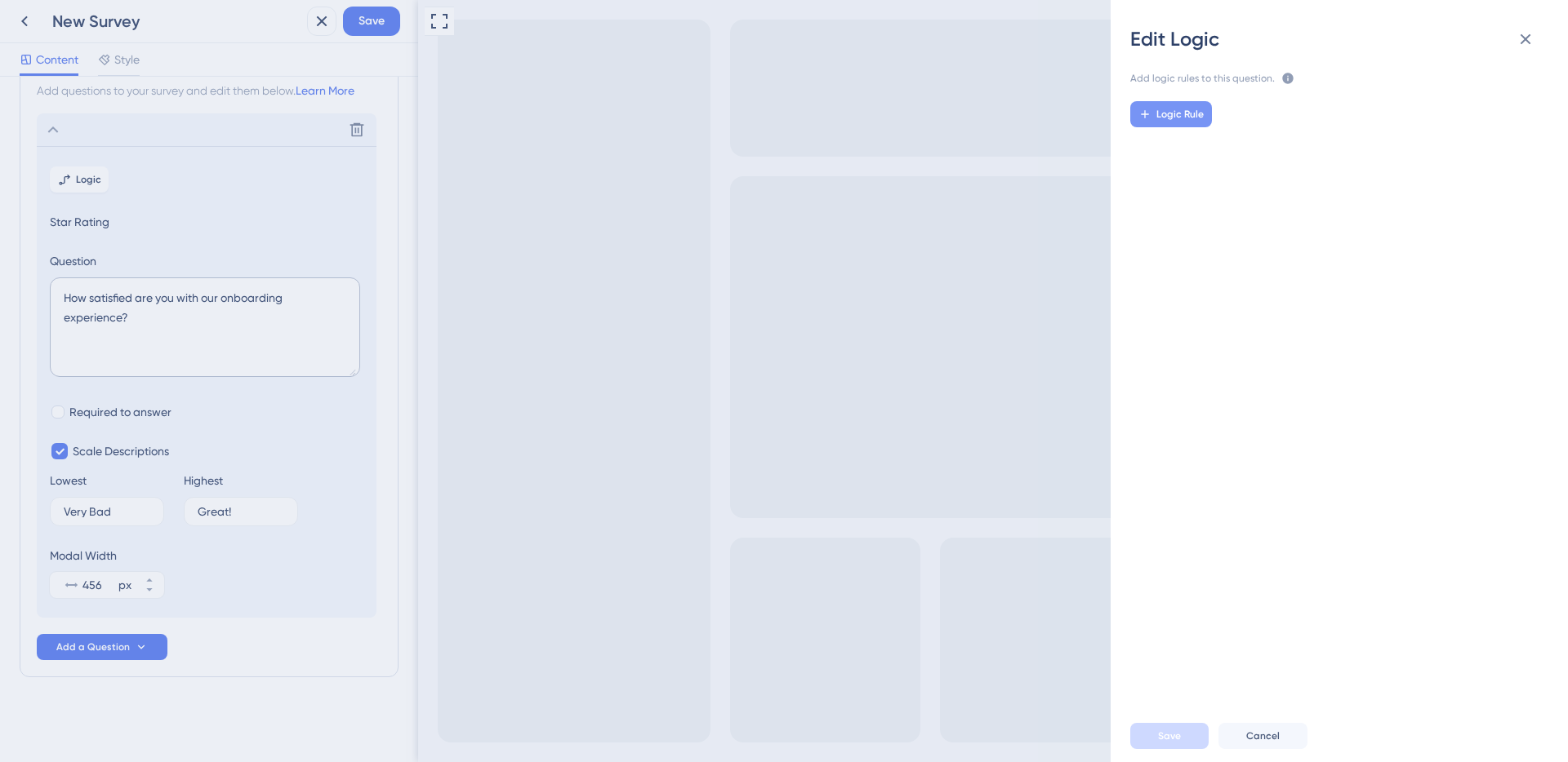
click at [1173, 125] on button "Logic Rule" at bounding box center [1171, 114] width 82 height 26
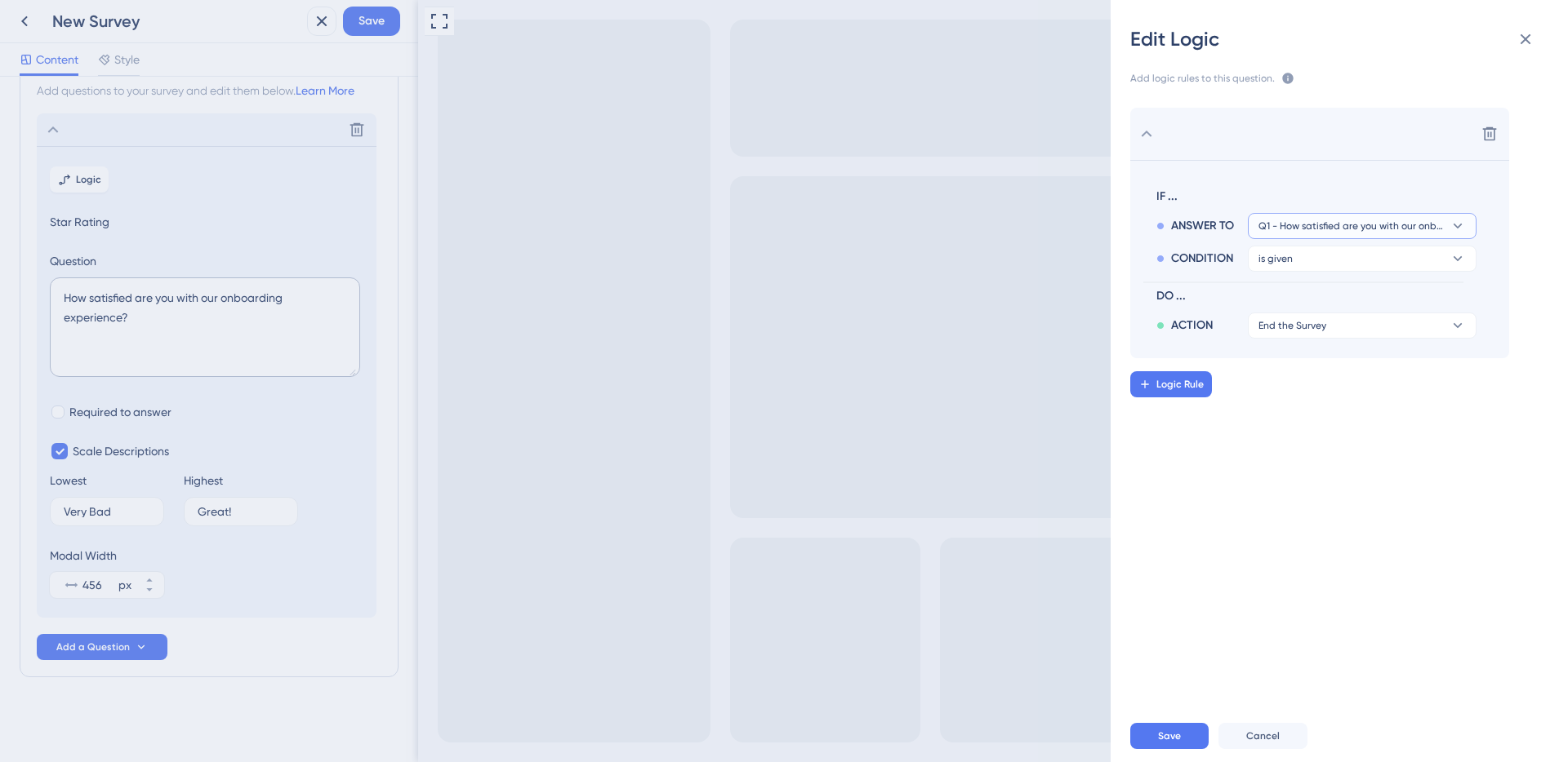
click at [1450, 228] on icon at bounding box center [1457, 226] width 17 height 17
click at [1496, 232] on section "IF ... ANSWER TO Q1 - How satisfied are you with our onboarding experience? Q1 …" at bounding box center [1319, 259] width 379 height 198
click at [1325, 265] on button "is given" at bounding box center [1362, 258] width 229 height 26
click at [1418, 603] on div "Delete IF ... ANSWER TO Q1 - How satisfied are you with our onboarding experien…" at bounding box center [1345, 393] width 484 height 609
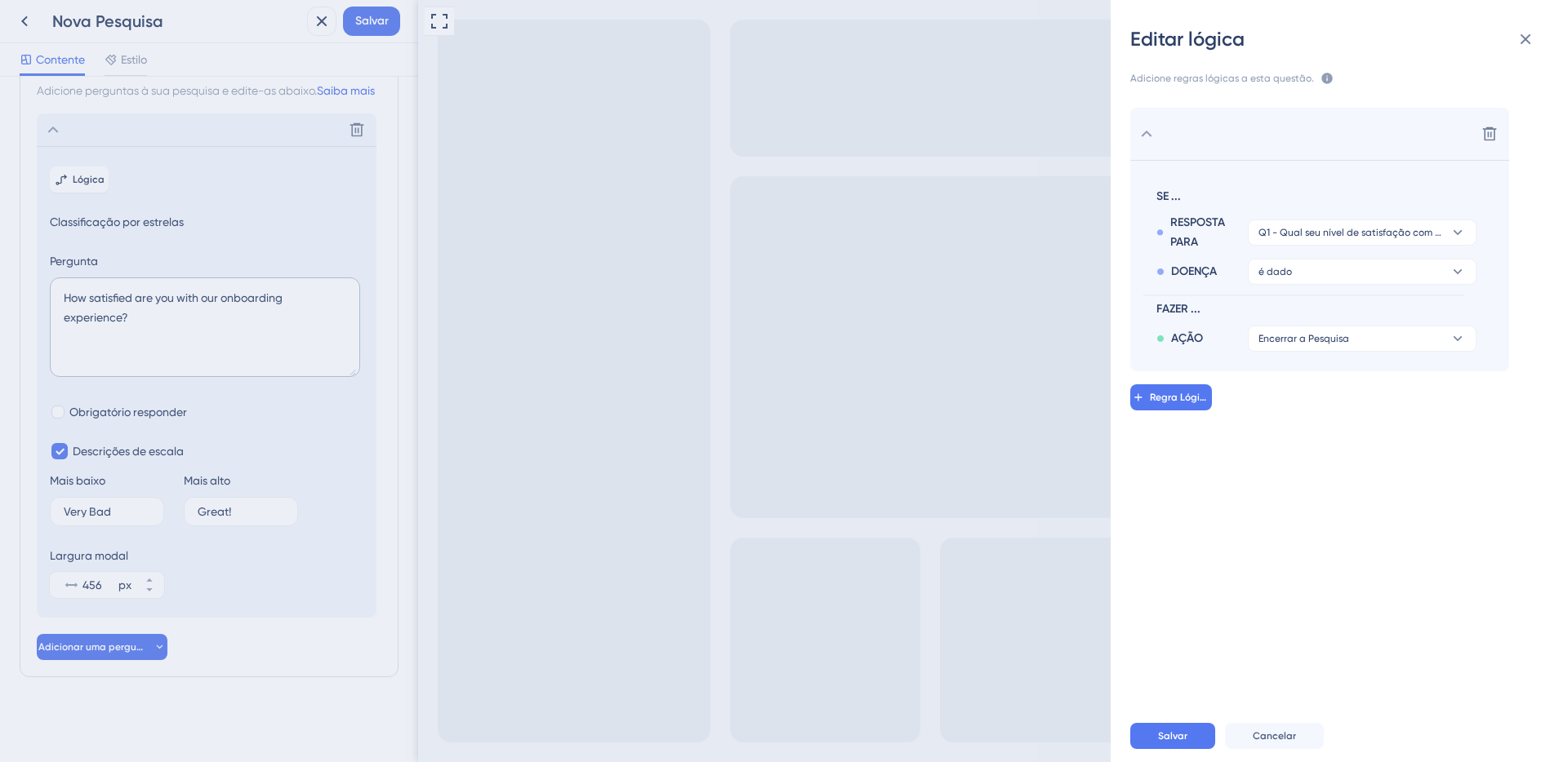
click at [1388, 464] on div "Excluir SE ... RESPOSTA PARA Q1 - Qual seu nível de satisfação com nossa experi…" at bounding box center [1345, 393] width 484 height 609
click at [1454, 270] on icon at bounding box center [1457, 272] width 9 height 5
click at [1501, 269] on section "SE ... RESPOSTA PARA Q1 - Qual seu nível de satisfação com nossa experiência de…" at bounding box center [1319, 265] width 379 height 211
click at [1347, 332] on button "Encerrar a Pesquisa" at bounding box center [1362, 338] width 229 height 26
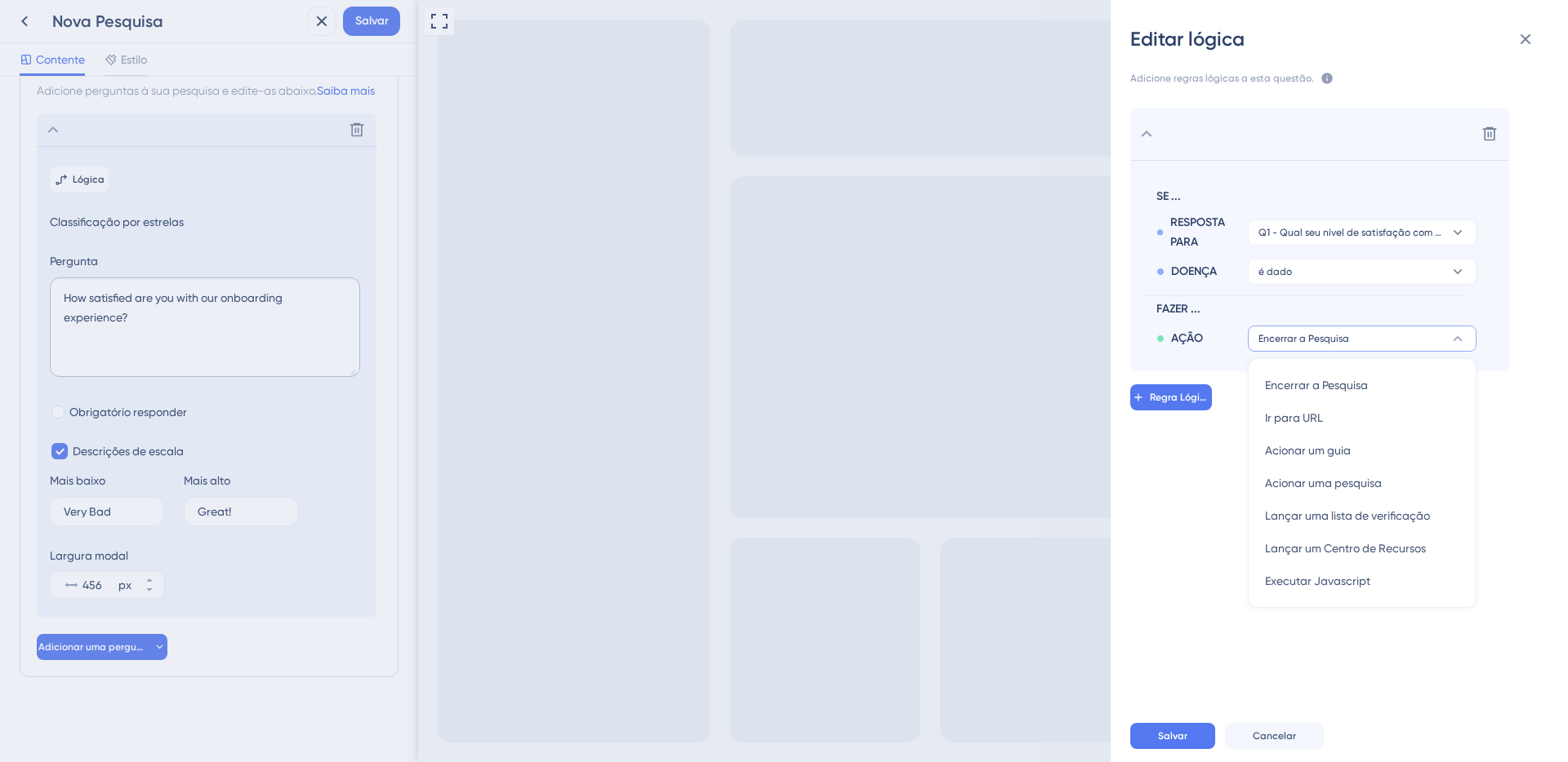
drag, startPoint x: 1486, startPoint y: 431, endPoint x: 1483, endPoint y: 420, distance: 11.4
click at [1486, 431] on div "Excluir SE ... RESPOSTA PARA Q1 - Qual seu nível de satisfação com nossa experi…" at bounding box center [1345, 393] width 484 height 609
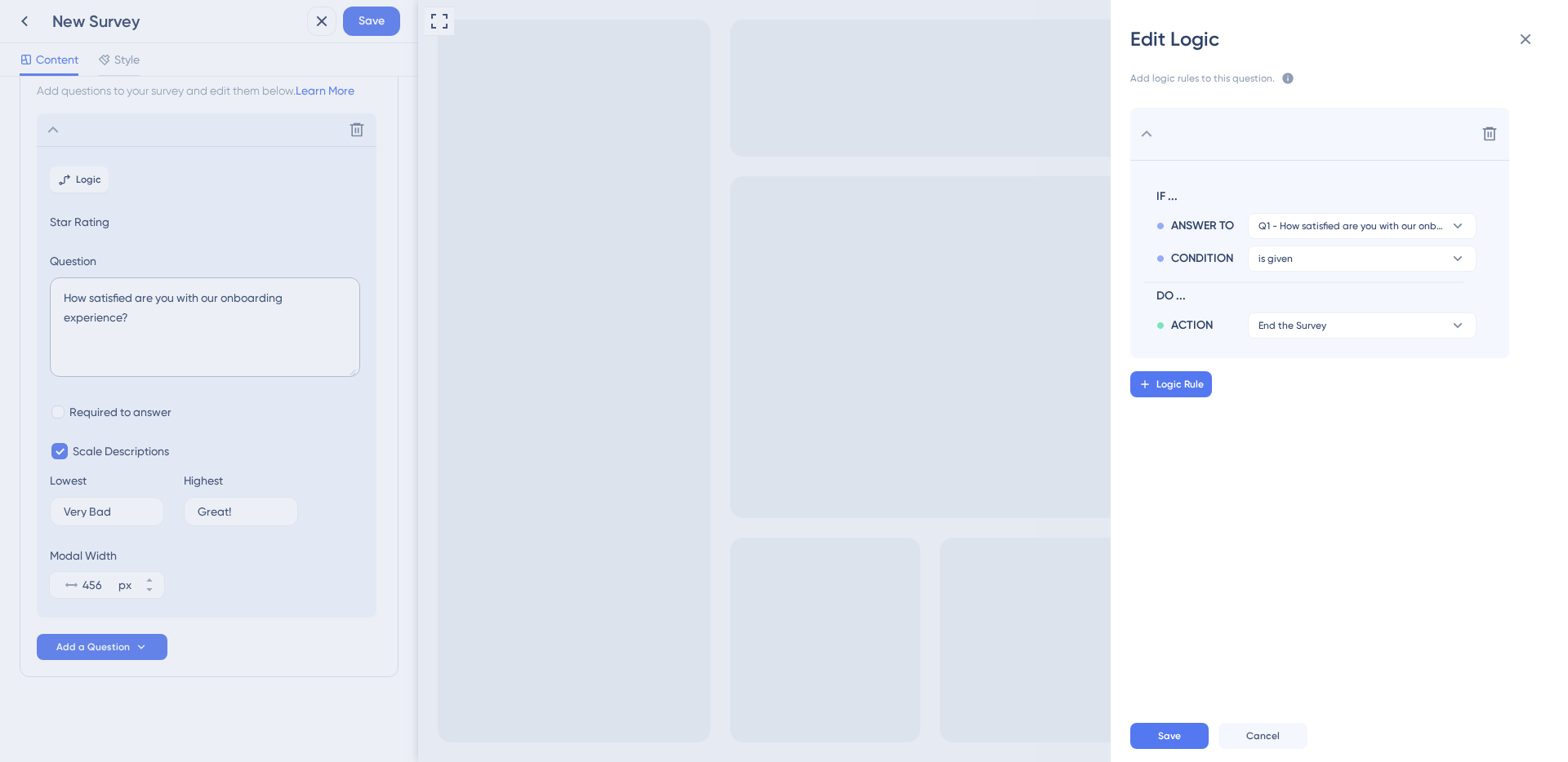
click at [30, 26] on div "Edit Logic Add logic rules to this question. The rules will apply after this qu…" at bounding box center [784, 381] width 1568 height 762
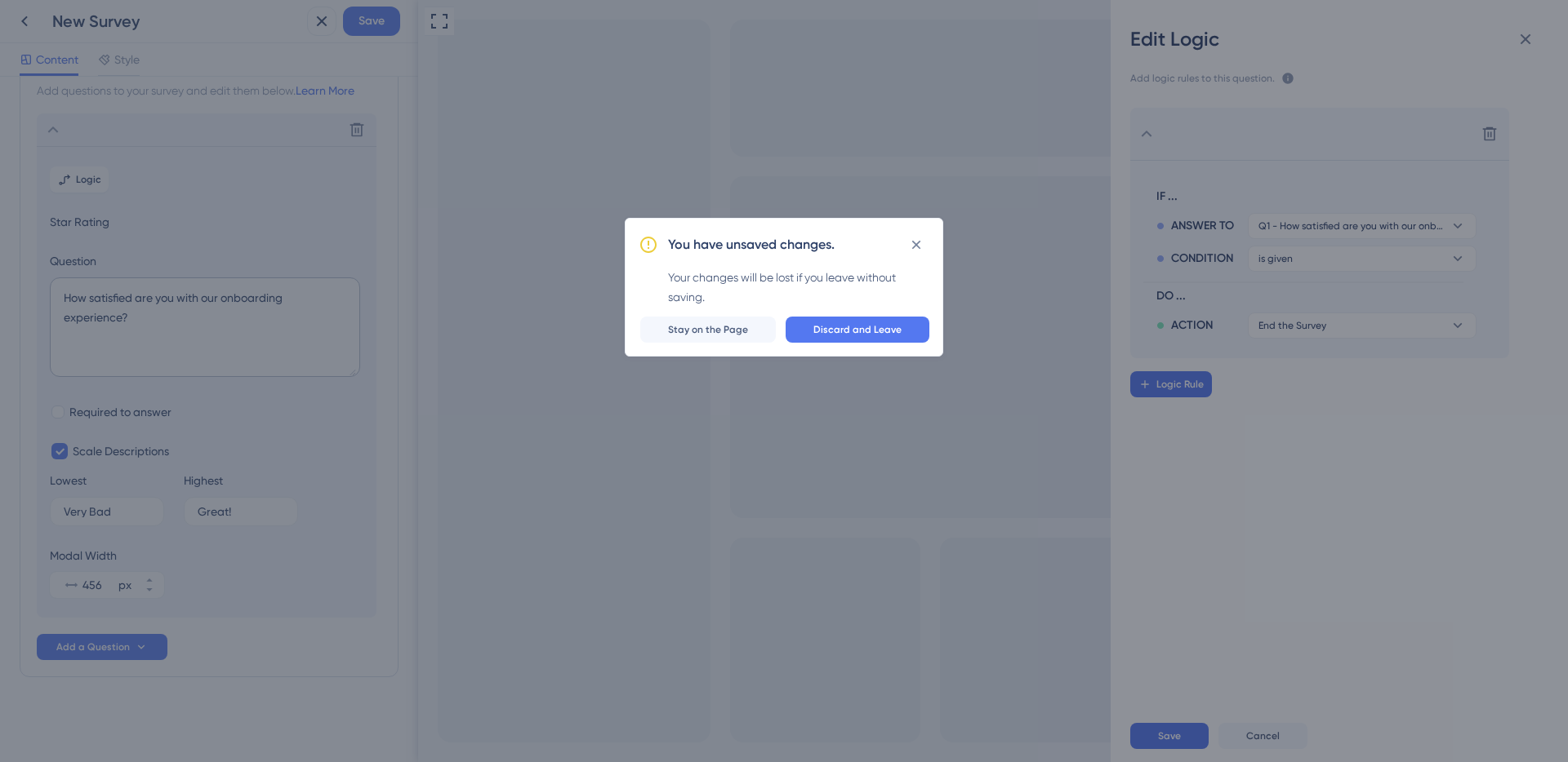
click at [19, 8] on div "You have unsaved changes. Your changes will be lost if you leave without saving…" at bounding box center [784, 381] width 1568 height 762
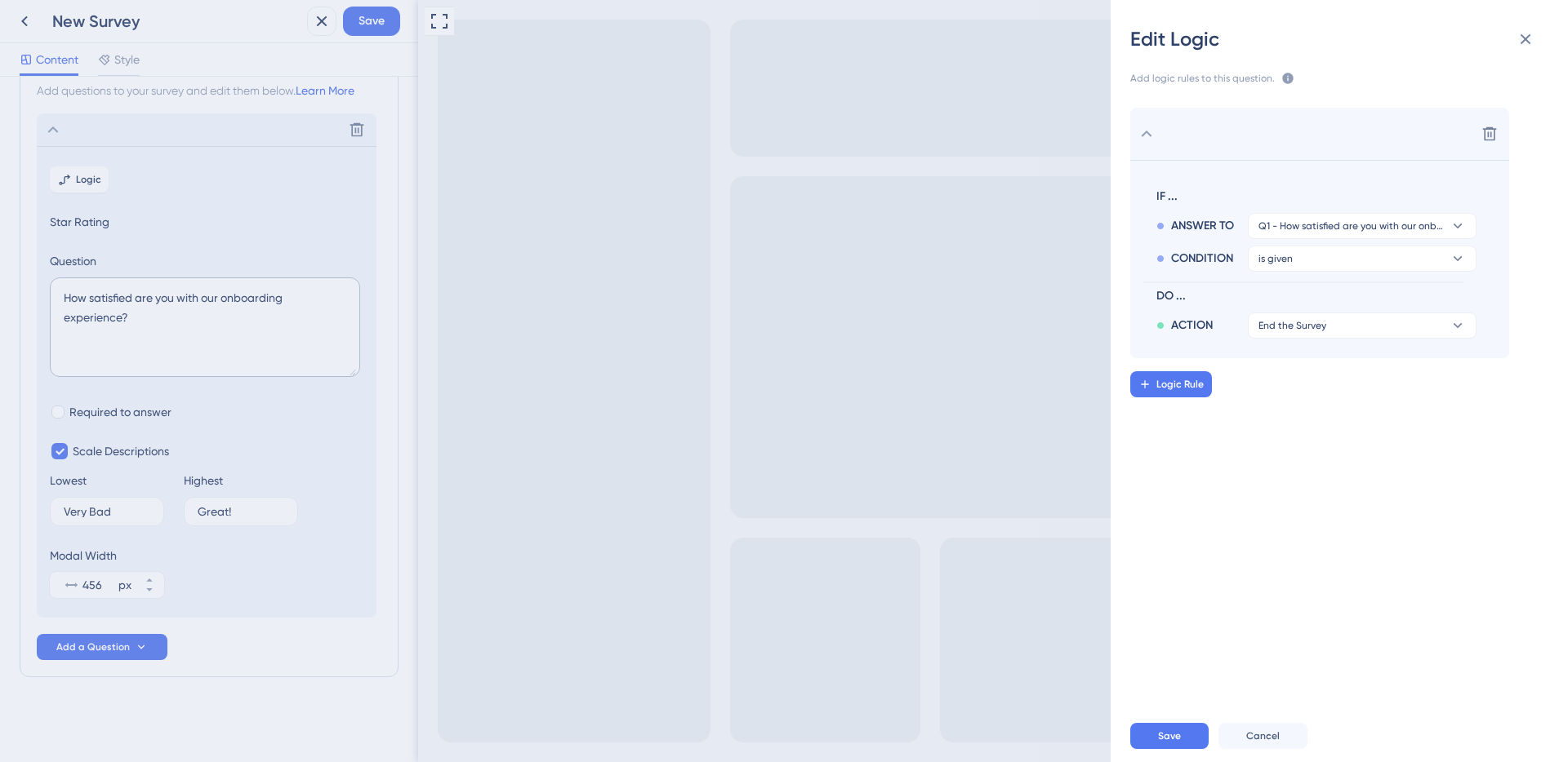
click at [314, 18] on div "Edit Logic Add logic rules to this question. The rules will apply after this qu…" at bounding box center [784, 381] width 1568 height 762
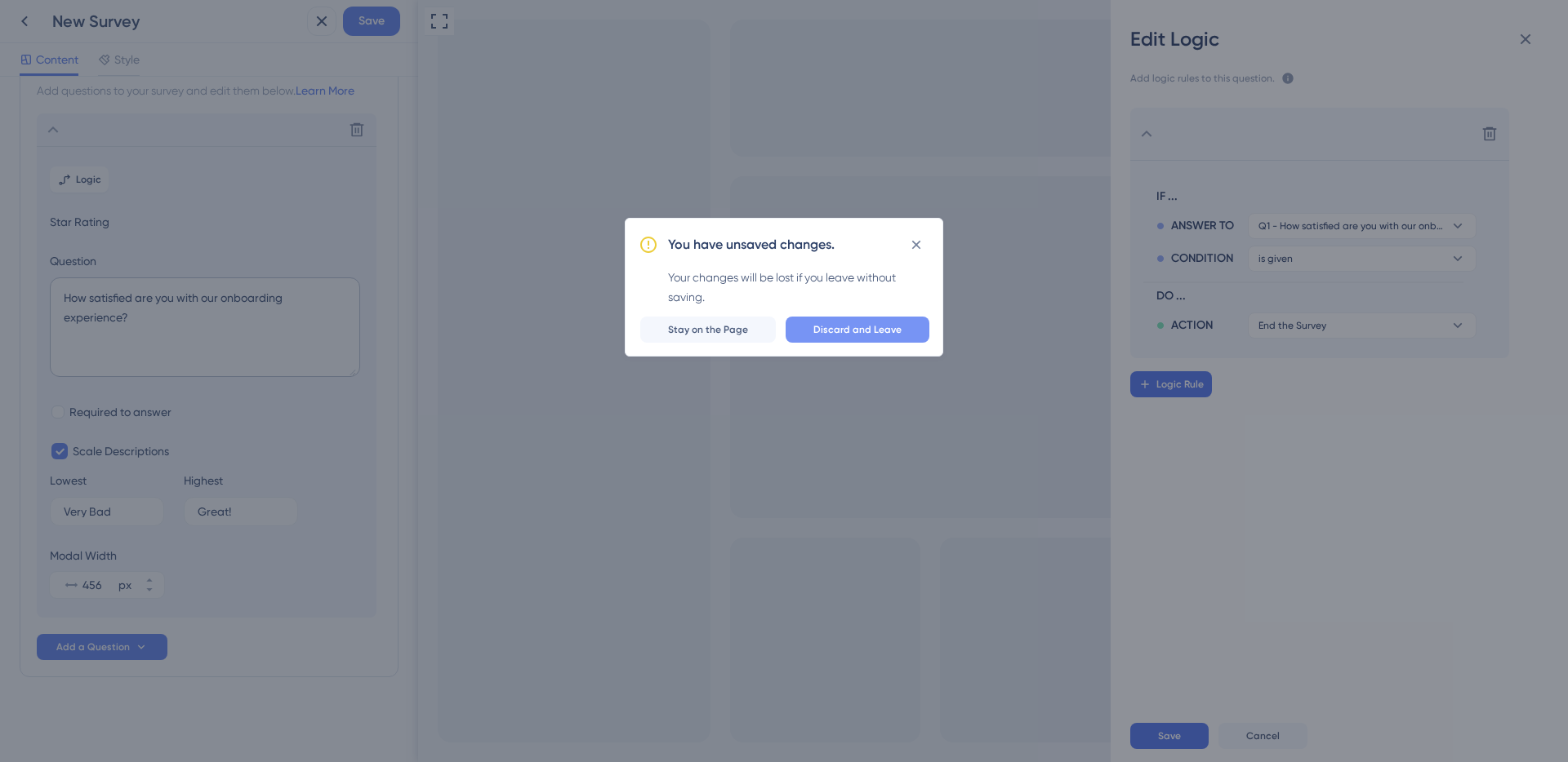
click at [834, 329] on span "Discard and Leave" at bounding box center [857, 330] width 88 height 13
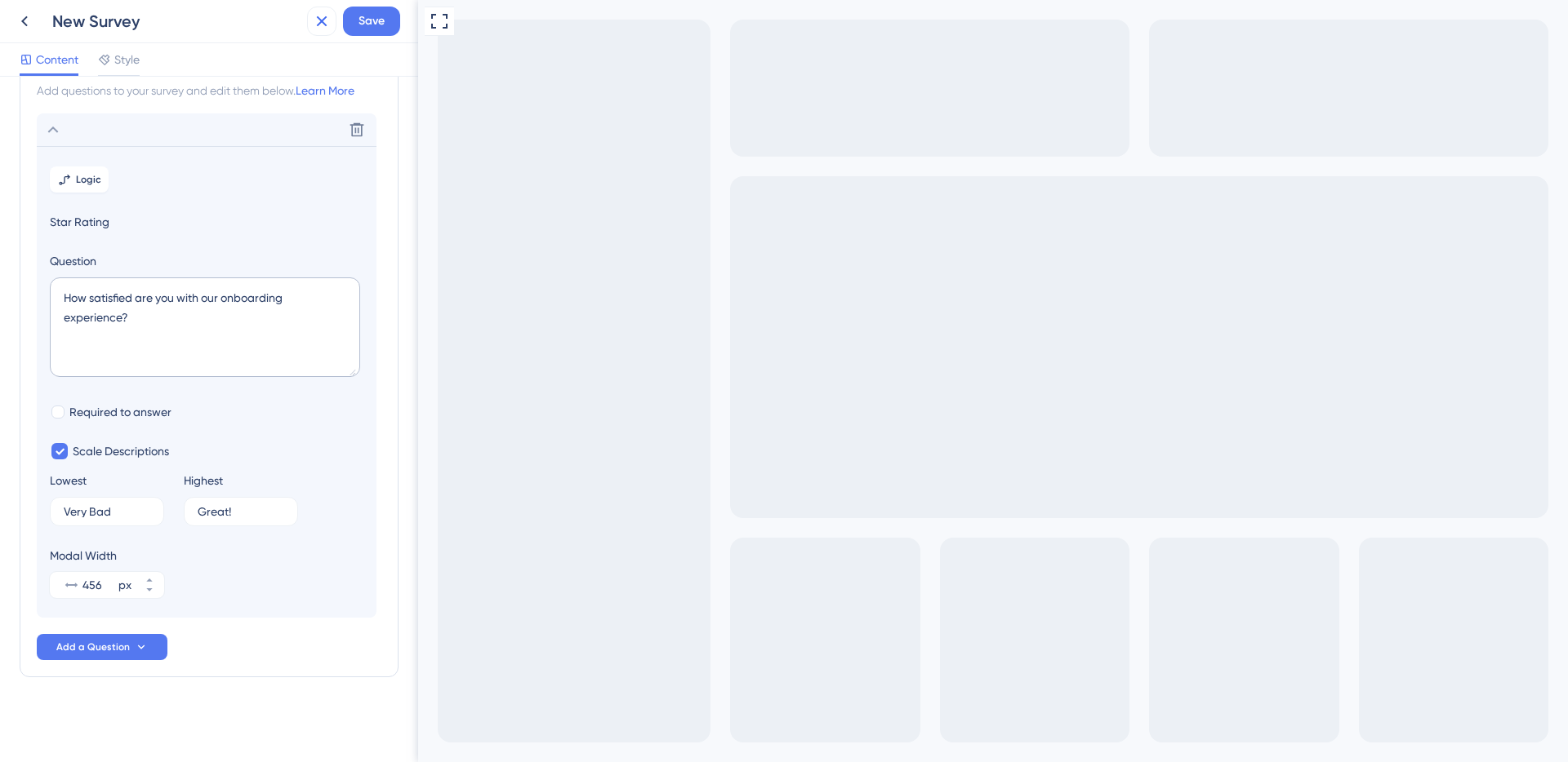
click at [324, 22] on icon at bounding box center [322, 22] width 11 height 11
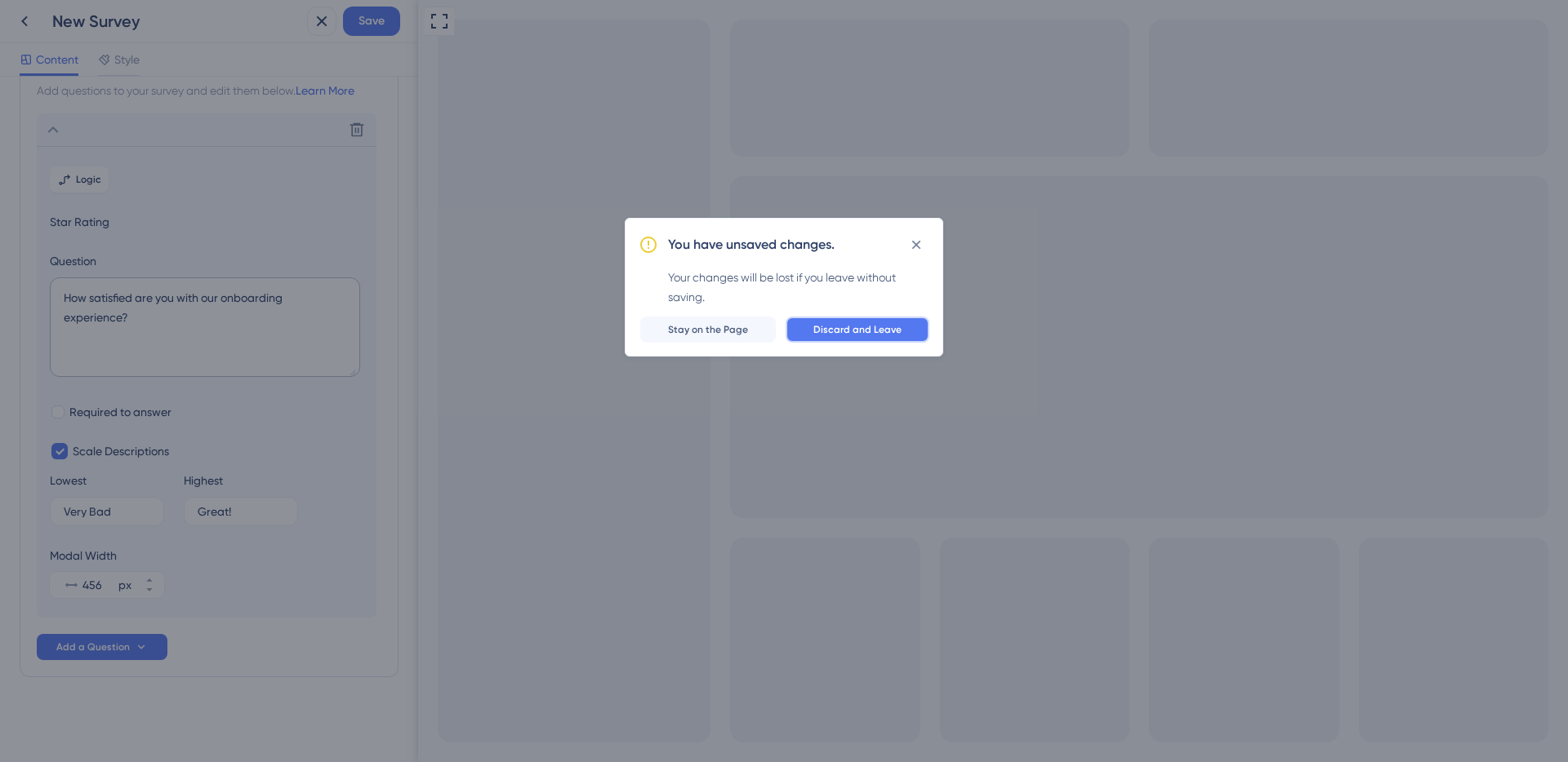
click at [882, 327] on span "Discard and Leave" at bounding box center [857, 330] width 88 height 13
